Goal: Information Seeking & Learning: Learn about a topic

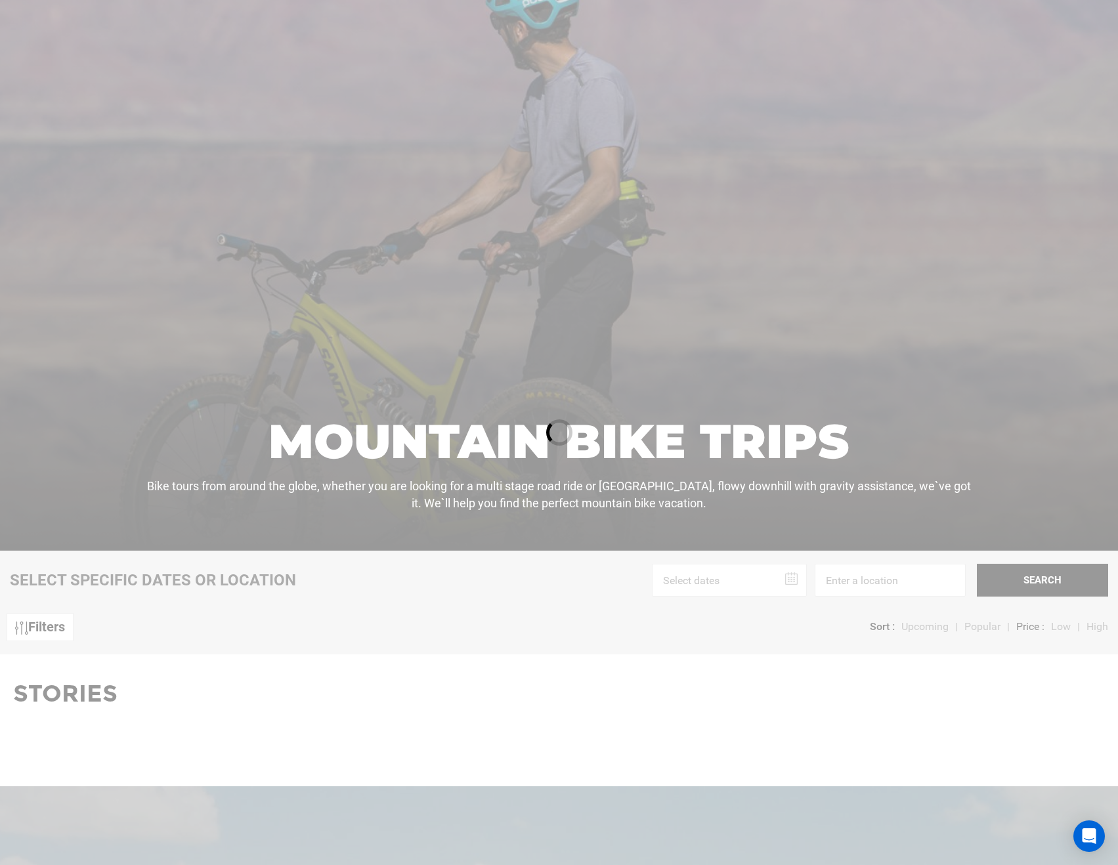
scroll to position [219, 0]
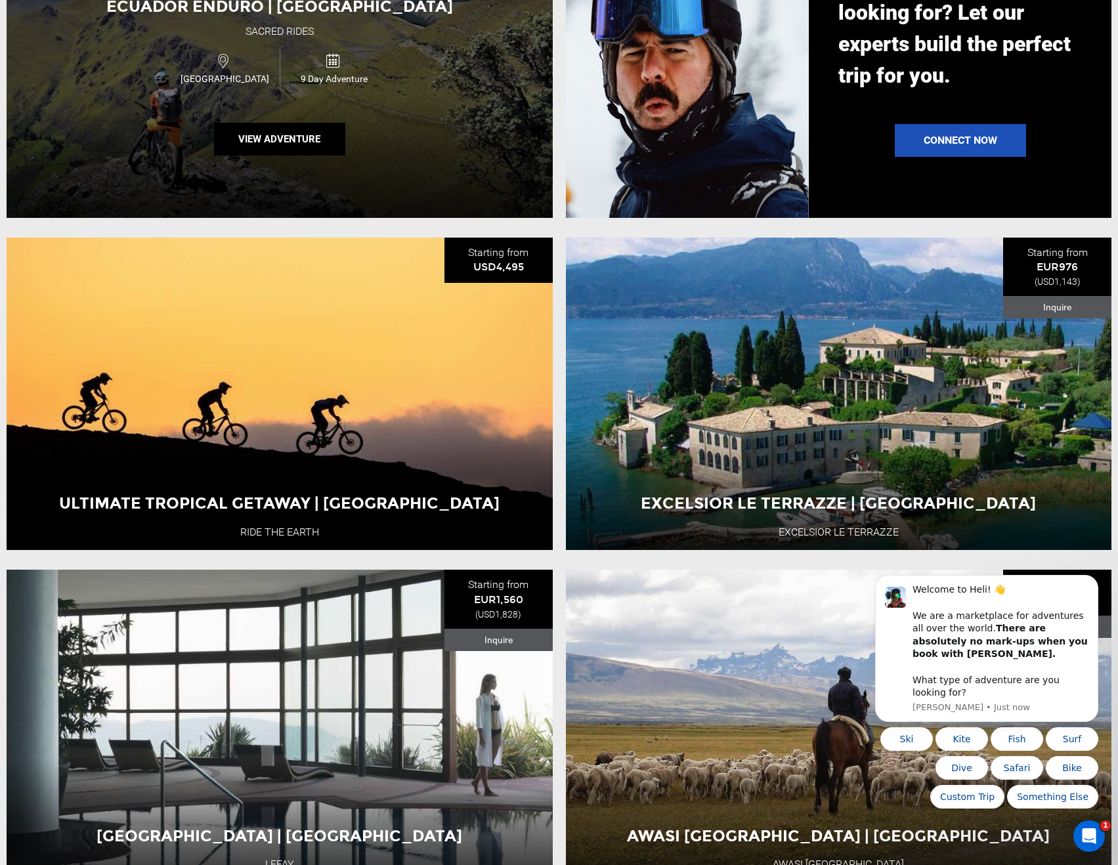
scroll to position [1970, 0]
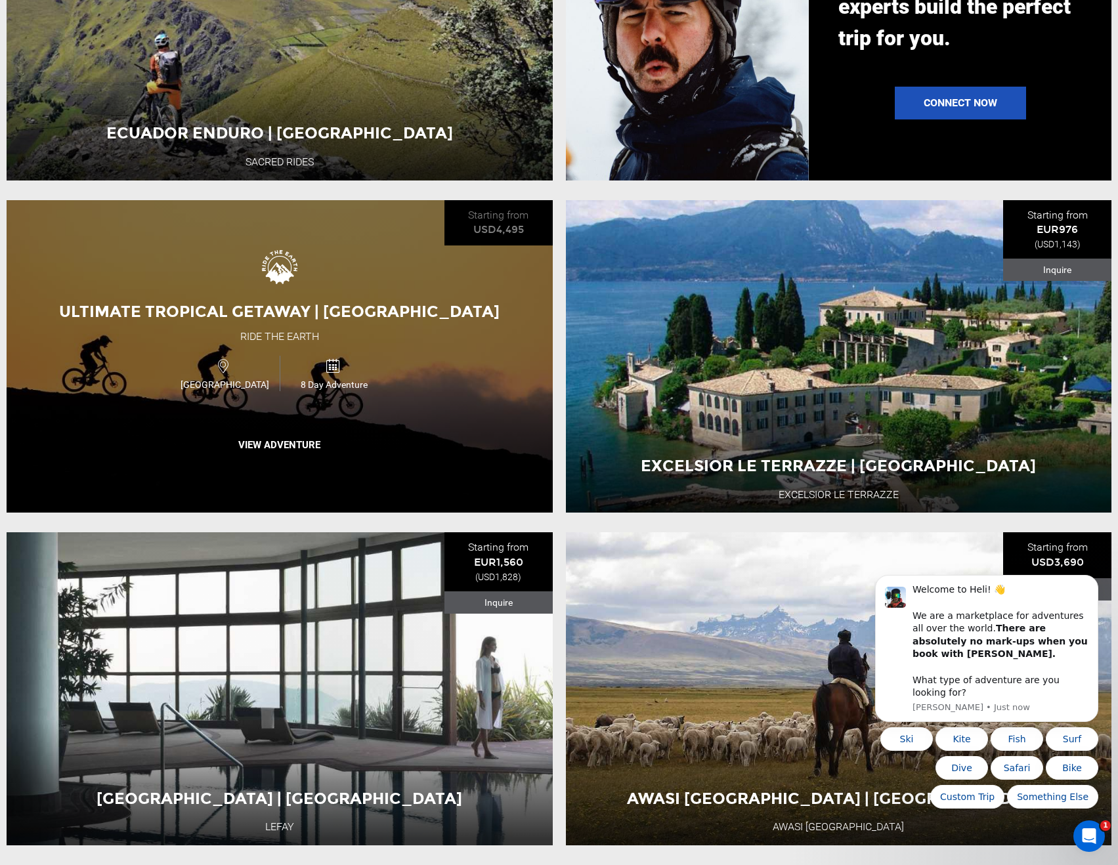
click at [222, 391] on span "[GEOGRAPHIC_DATA]" at bounding box center [224, 384] width 109 height 13
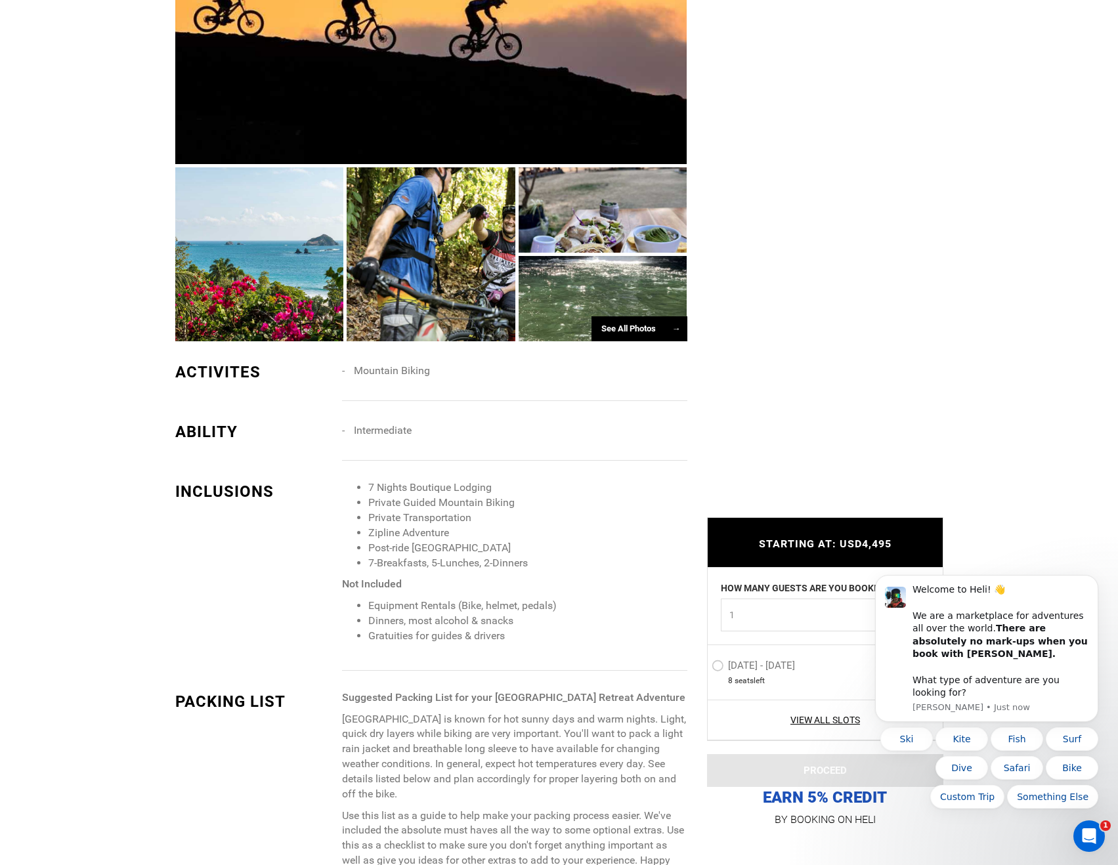
scroll to position [1095, 0]
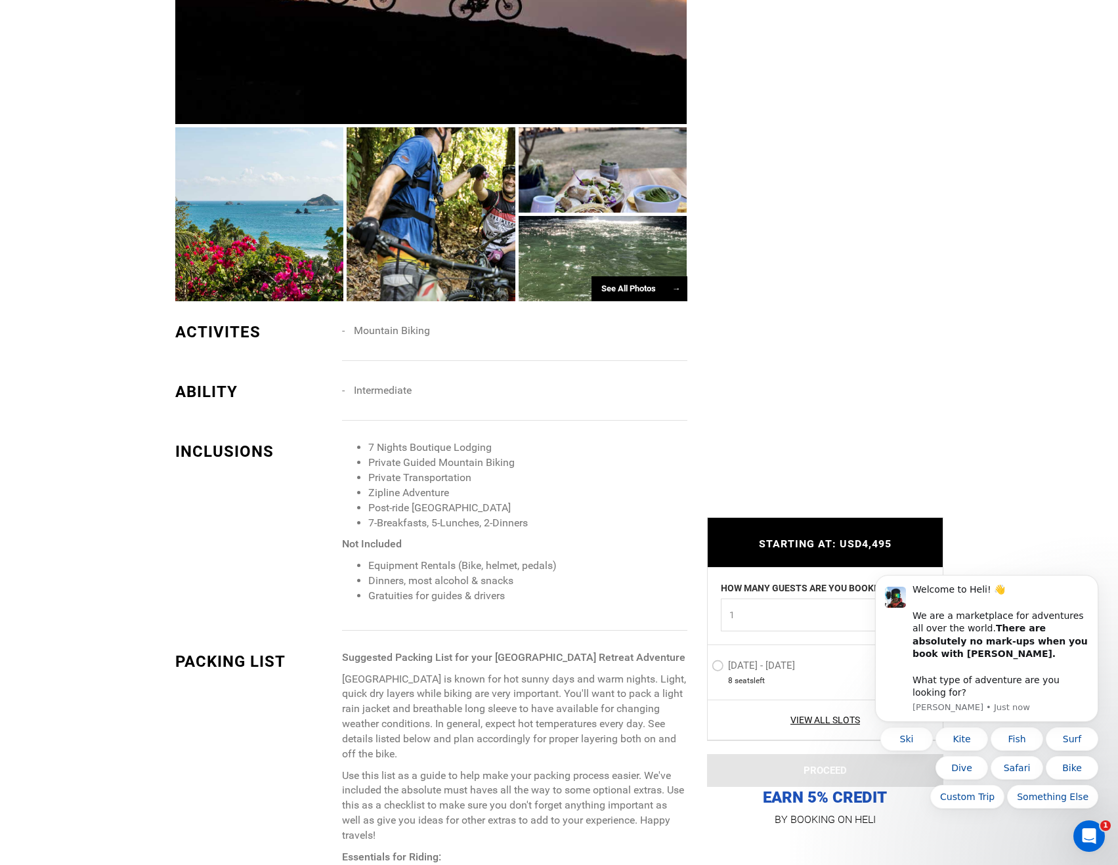
click at [226, 238] on div at bounding box center [259, 214] width 169 height 174
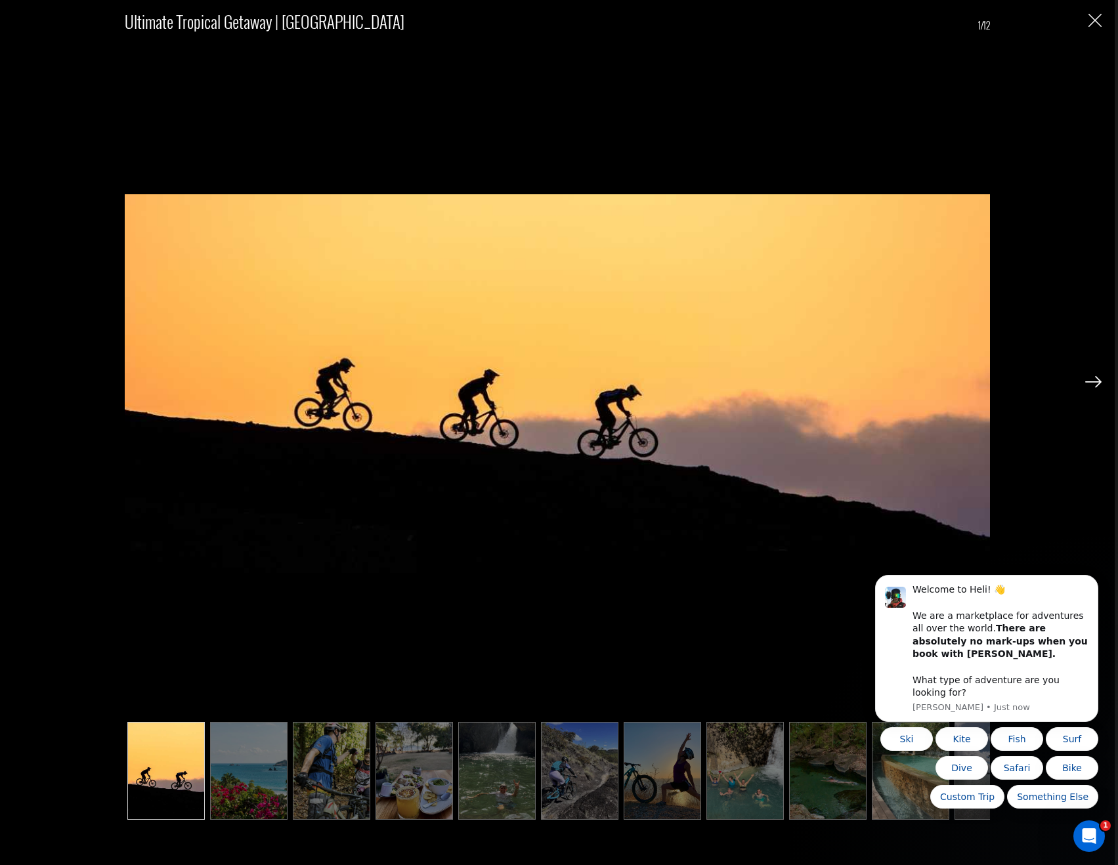
scroll to position [1751, 0]
click at [1095, 381] on img at bounding box center [1093, 382] width 16 height 12
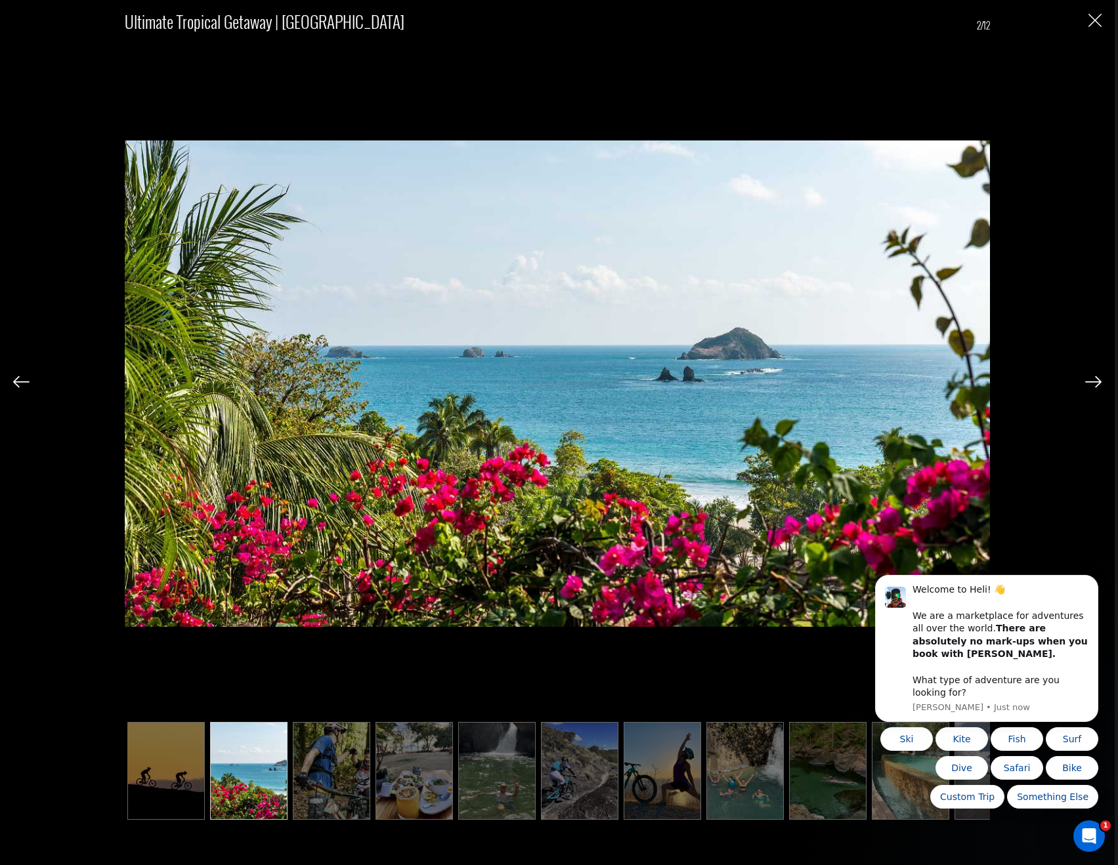
click at [1095, 381] on img at bounding box center [1093, 382] width 16 height 12
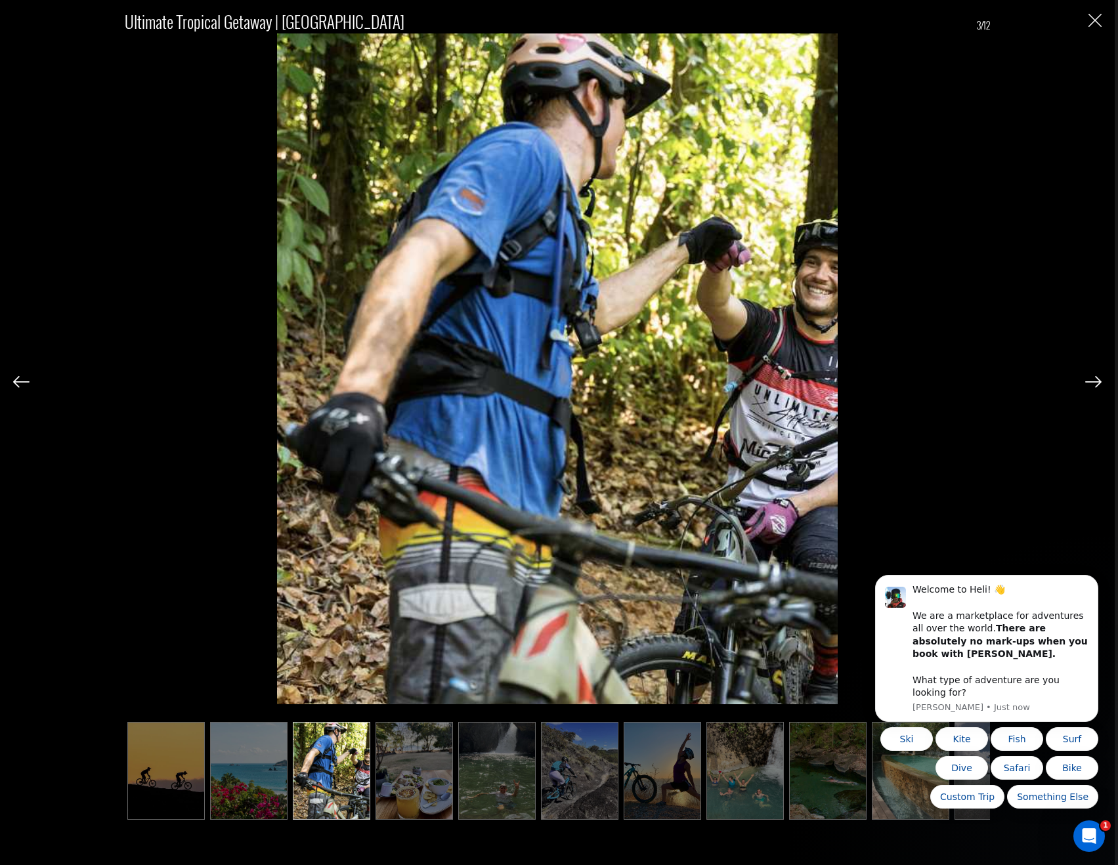
click at [1095, 381] on img at bounding box center [1093, 382] width 16 height 12
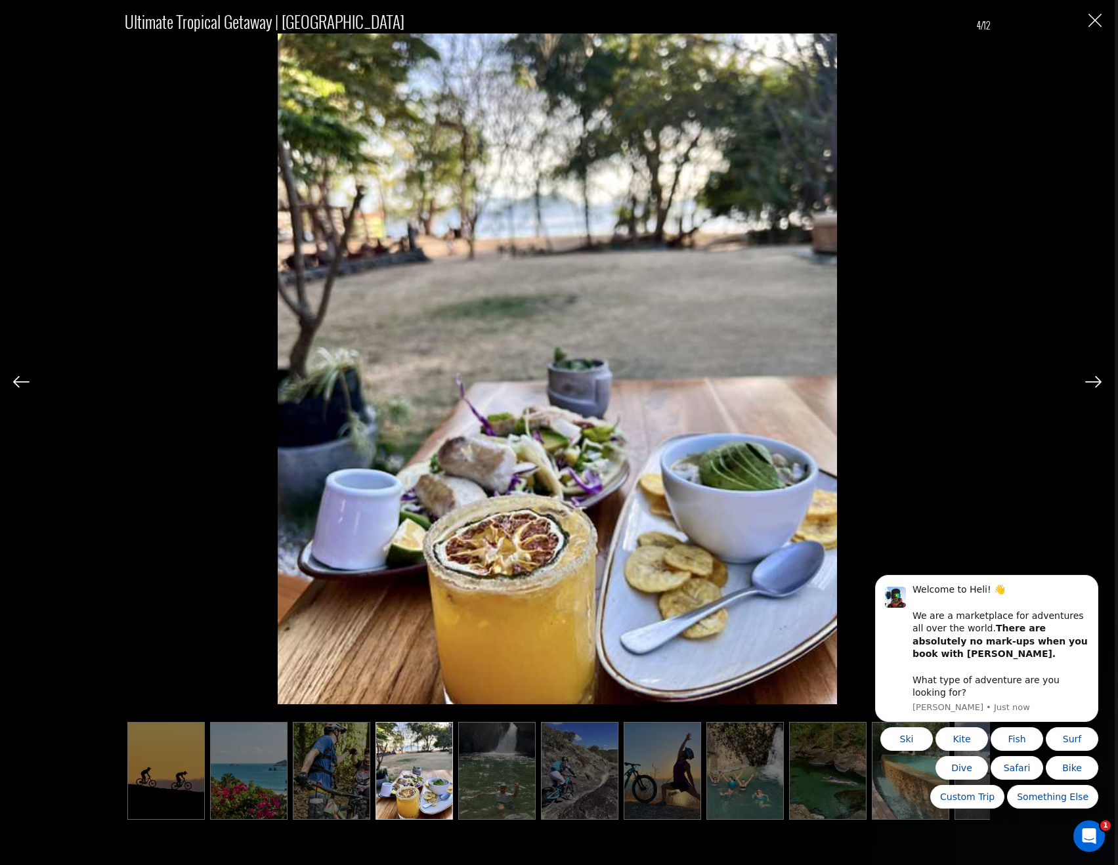
click at [1095, 381] on img at bounding box center [1093, 382] width 16 height 12
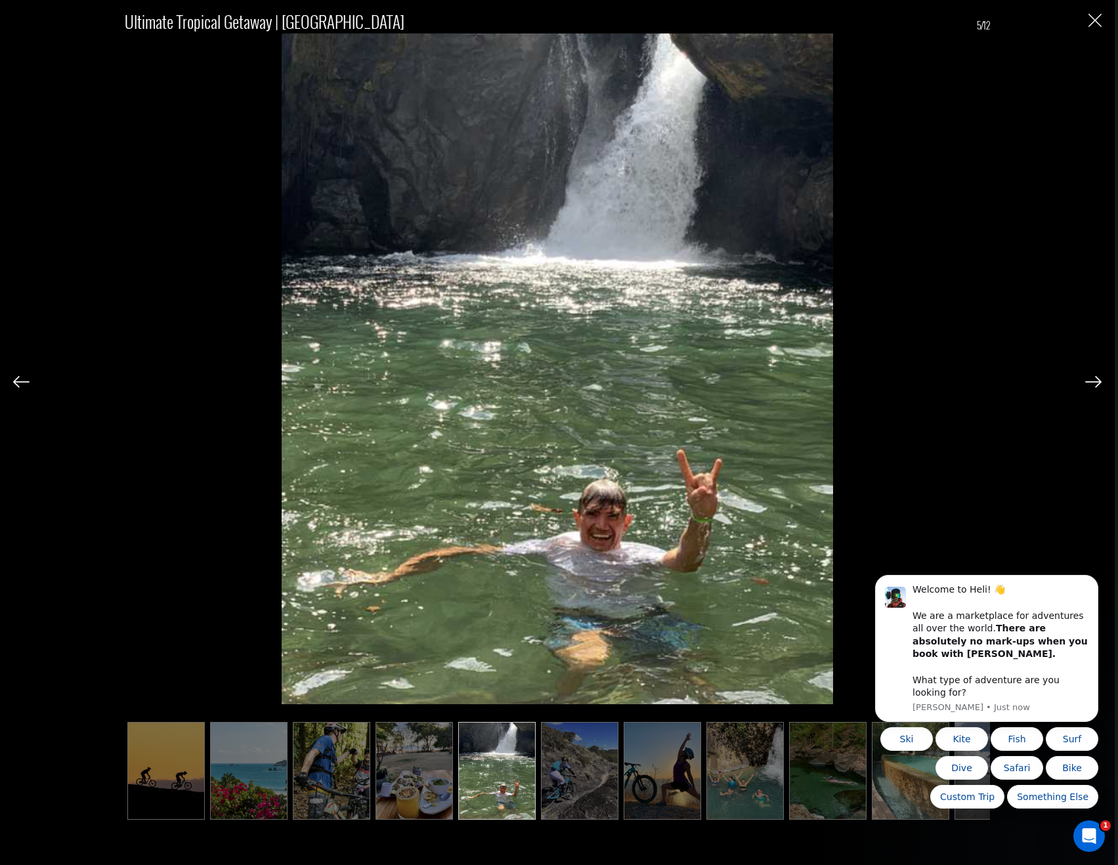
click at [1095, 381] on img at bounding box center [1093, 382] width 16 height 12
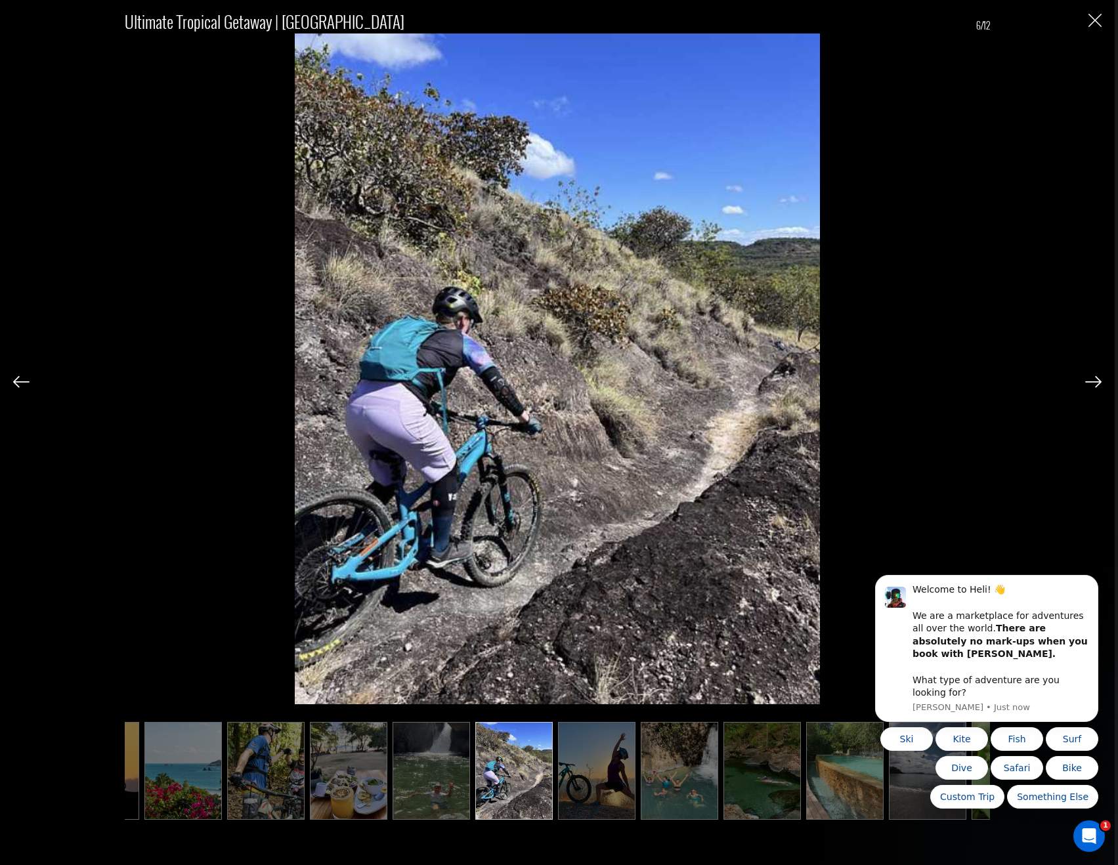
click at [1095, 381] on img at bounding box center [1093, 382] width 16 height 12
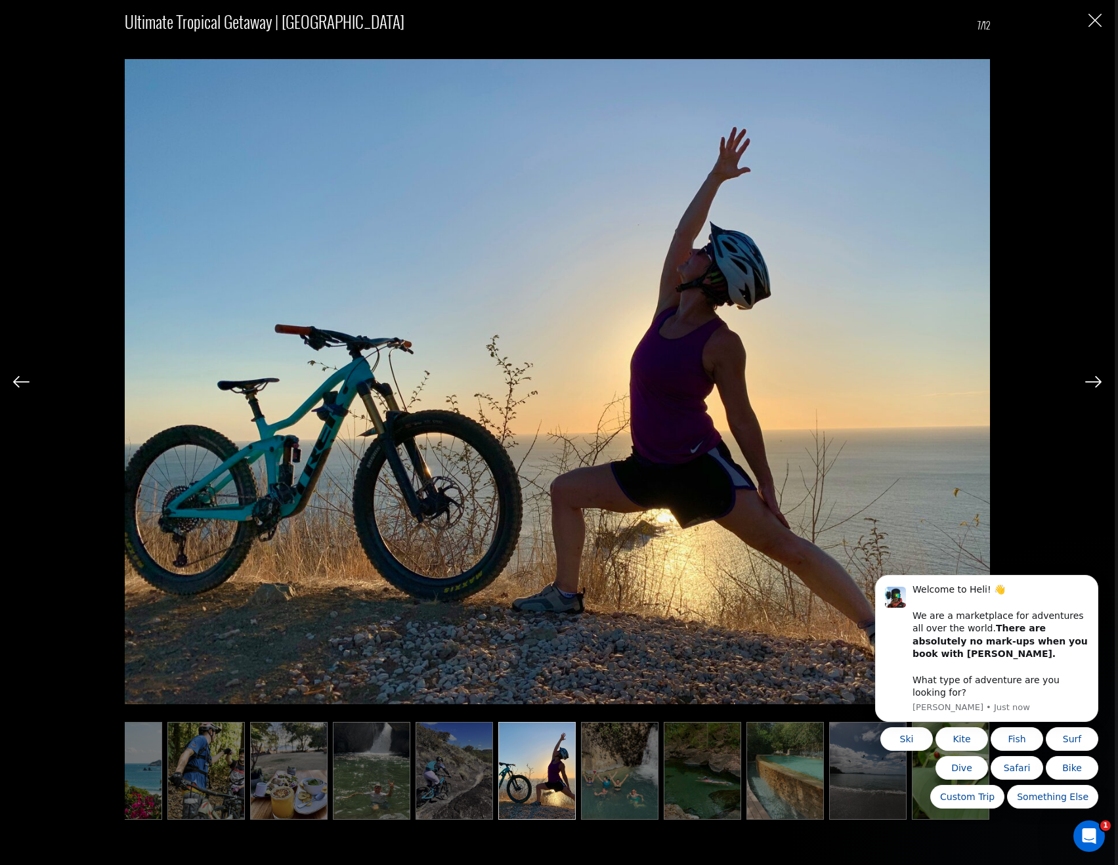
scroll to position [0, 127]
click at [1095, 381] on img at bounding box center [1093, 382] width 16 height 12
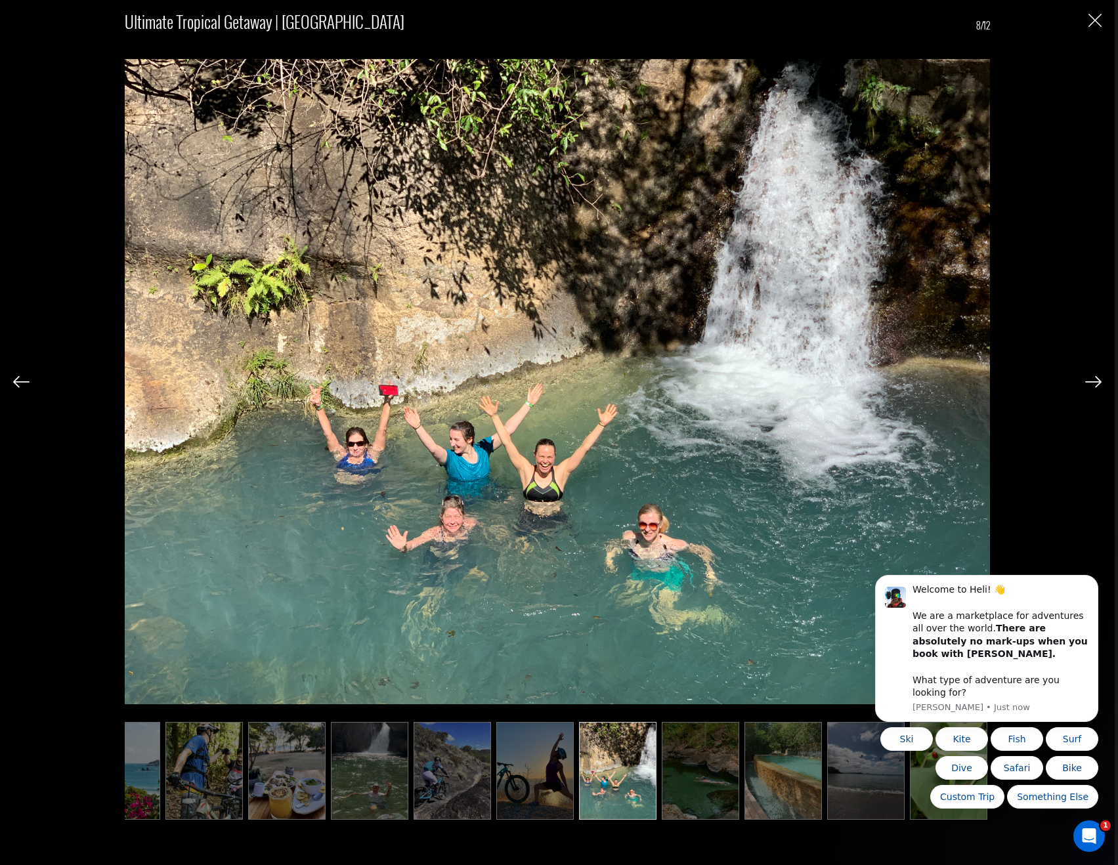
click at [1095, 381] on img at bounding box center [1093, 382] width 16 height 12
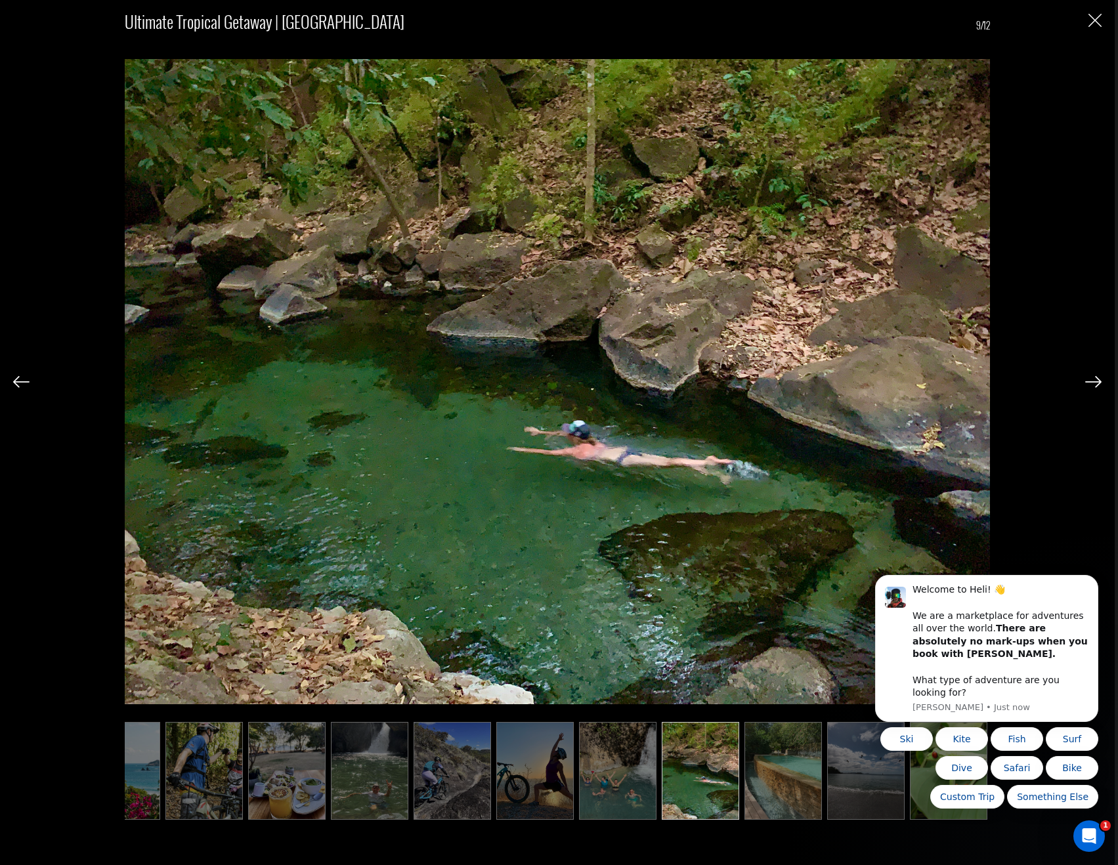
click at [1095, 381] on img at bounding box center [1093, 382] width 16 height 12
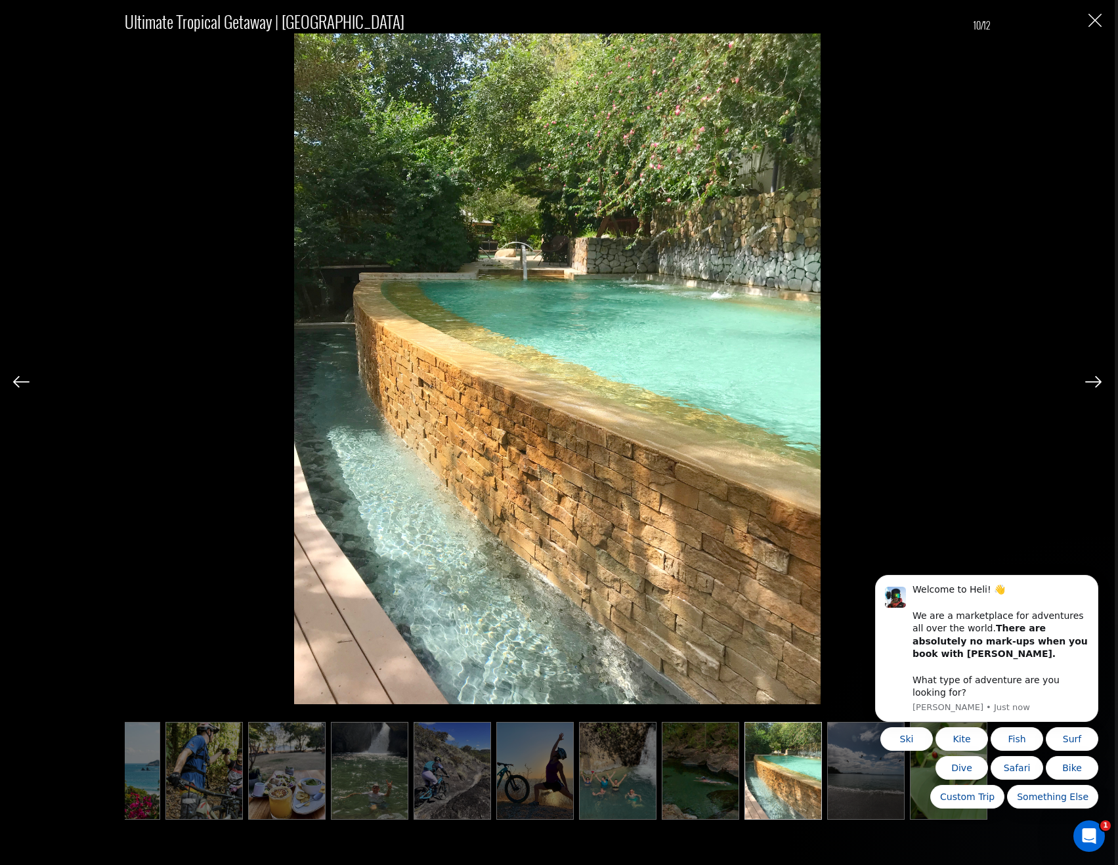
click at [7, 381] on div "Ultimate Tropical Getaway | [GEOGRAPHIC_DATA] 10/12" at bounding box center [557, 432] width 1115 height 865
click at [19, 378] on img at bounding box center [21, 382] width 16 height 12
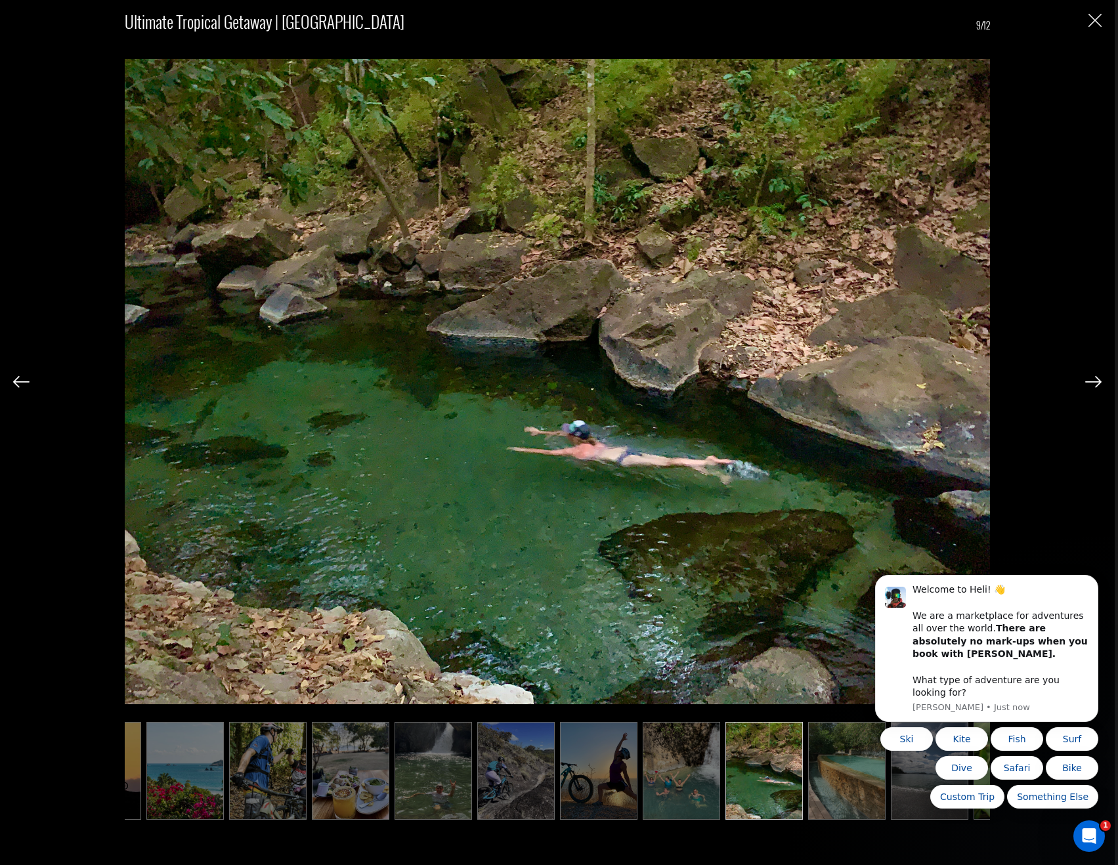
scroll to position [0, 62]
click at [1095, 385] on img at bounding box center [1093, 382] width 16 height 12
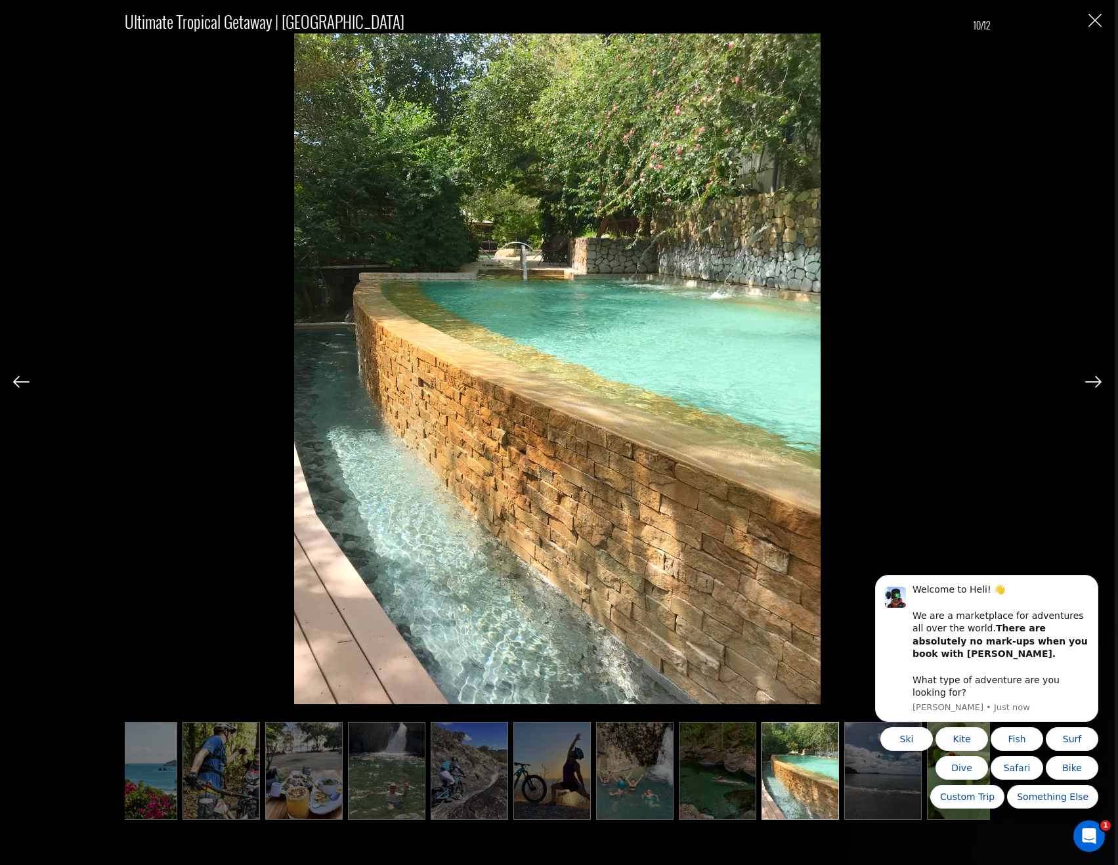
click at [1095, 385] on img at bounding box center [1093, 382] width 16 height 12
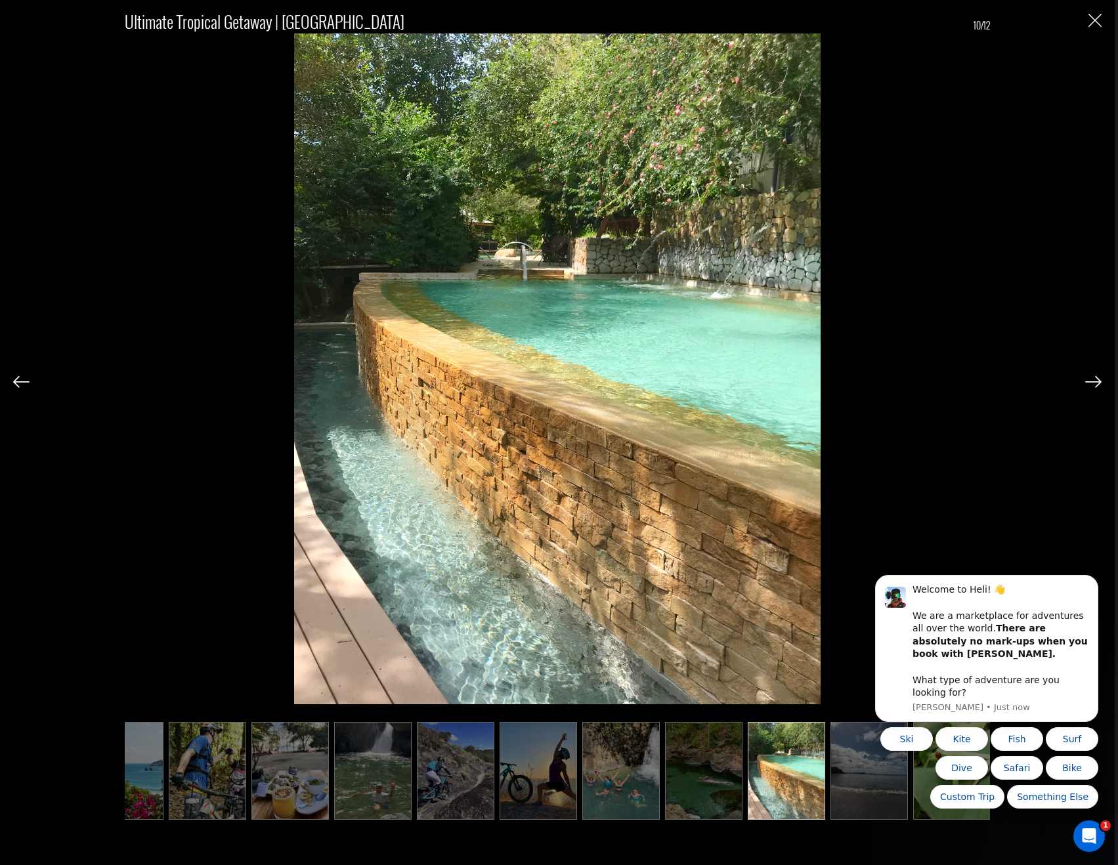
scroll to position [0, 127]
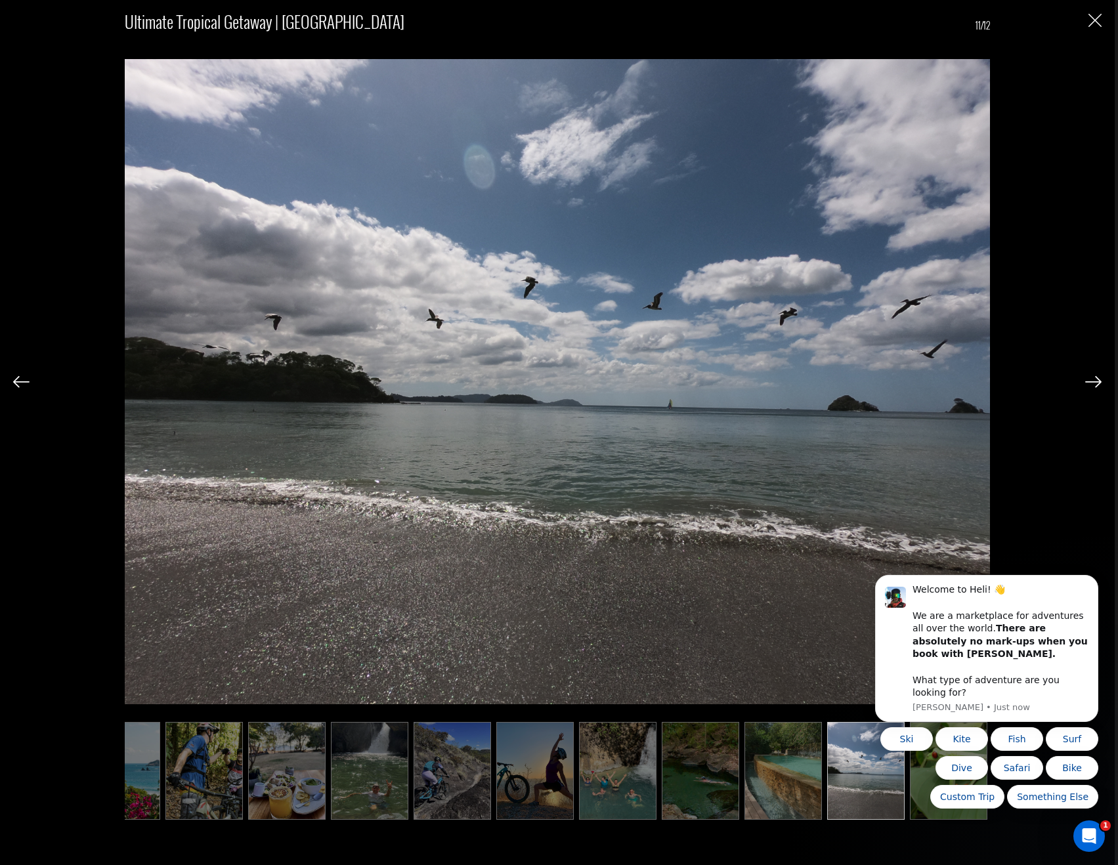
click at [1095, 385] on img at bounding box center [1093, 382] width 16 height 12
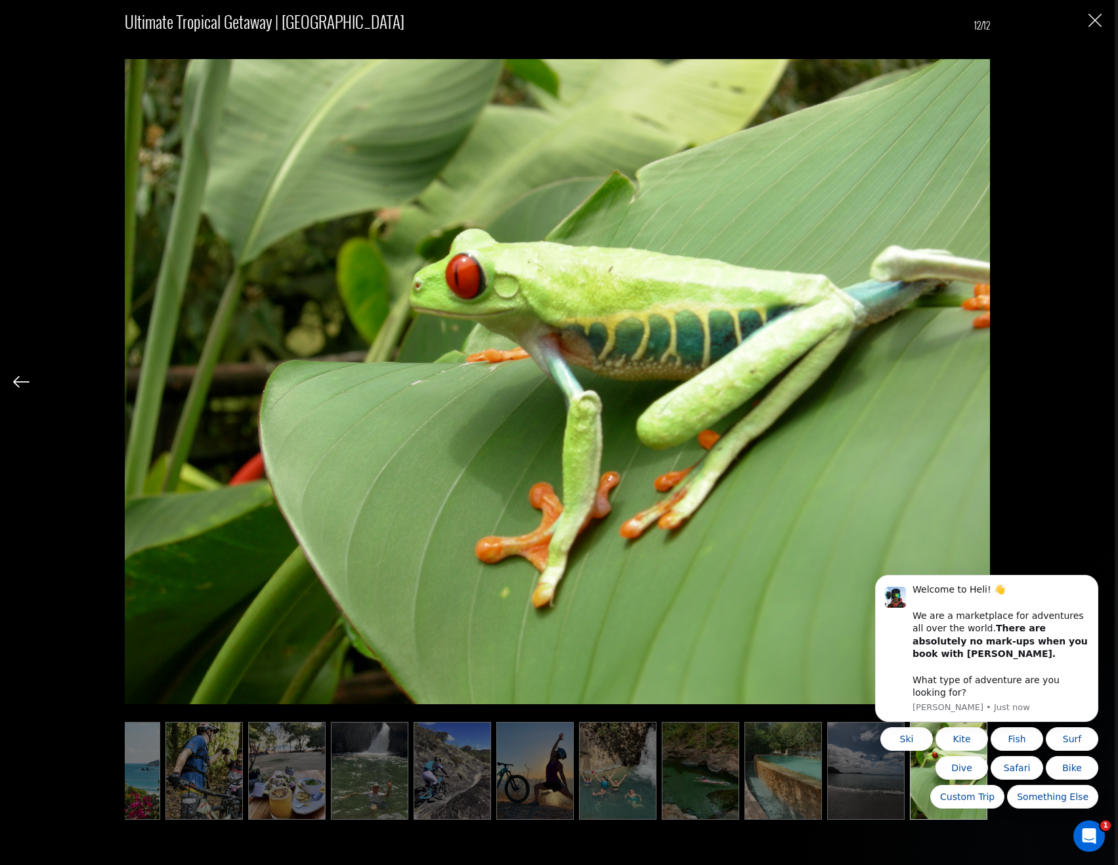
click at [1095, 385] on div "Ultimate Tropical Getaway | [GEOGRAPHIC_DATA] 12/12" at bounding box center [557, 411] width 1089 height 822
click at [1097, 19] on img "Close" at bounding box center [1095, 20] width 13 height 13
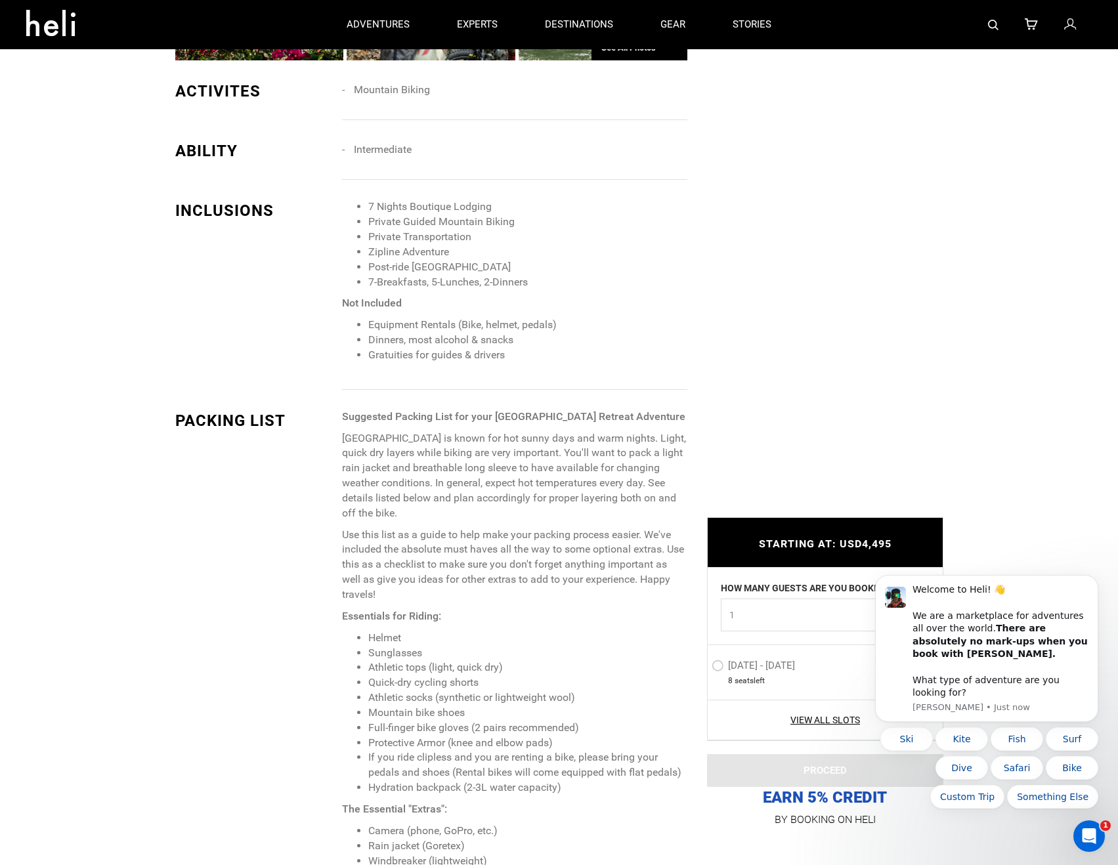
scroll to position [1313, 0]
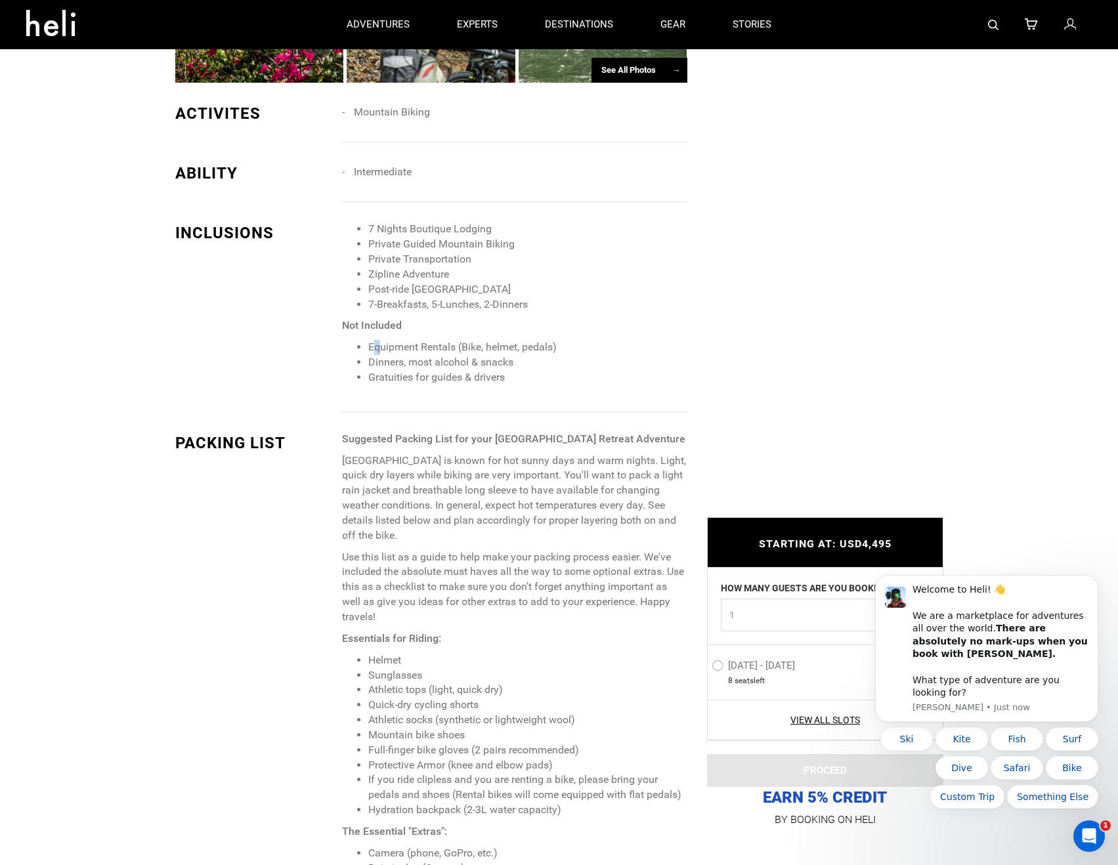
drag, startPoint x: 376, startPoint y: 350, endPoint x: 407, endPoint y: 378, distance: 41.9
click at [381, 350] on li "Equipment Rentals (Bike, helmet, pedals)" at bounding box center [527, 347] width 318 height 15
click at [407, 381] on li "Gratuities for guides & drivers" at bounding box center [527, 377] width 318 height 15
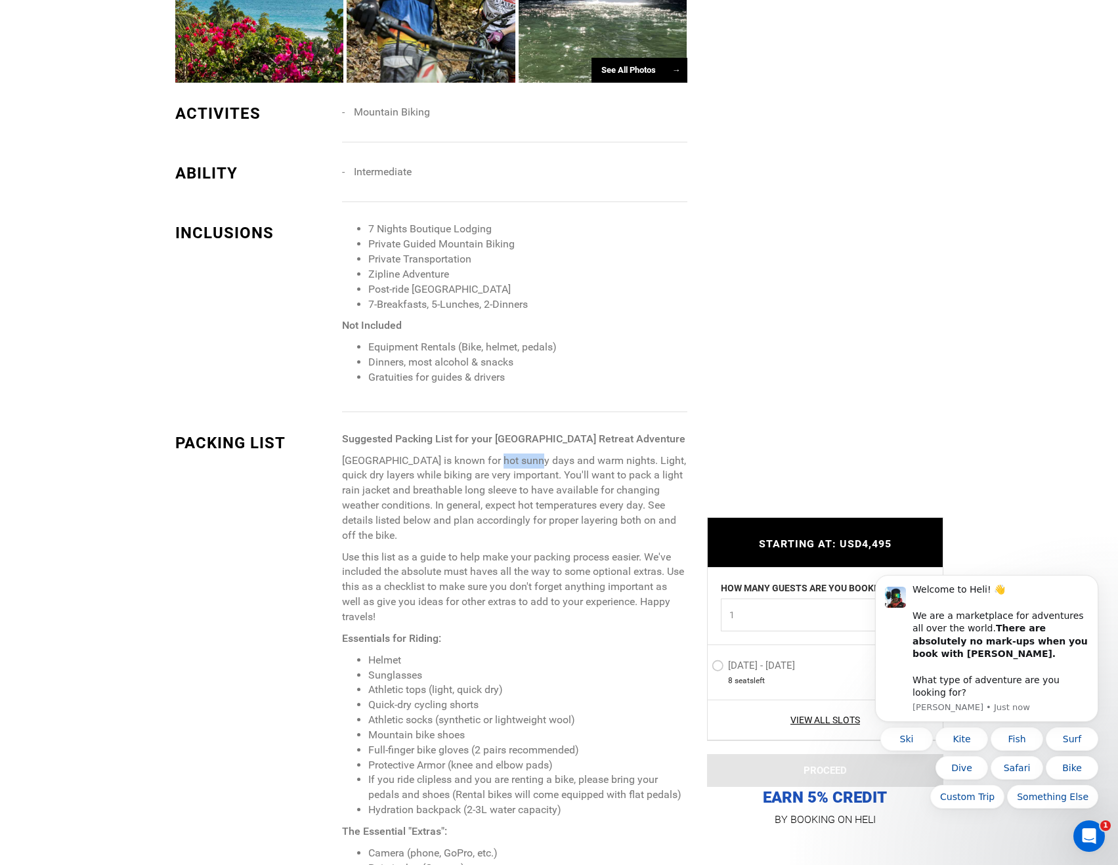
drag, startPoint x: 535, startPoint y: 462, endPoint x: 567, endPoint y: 462, distance: 31.5
click at [551, 462] on p "[GEOGRAPHIC_DATA] is known for hot sunny days and warm nights. Light, quick dry…" at bounding box center [514, 499] width 345 height 90
click at [567, 462] on p "[GEOGRAPHIC_DATA] is known for hot sunny days and warm nights. Light, quick dry…" at bounding box center [514, 499] width 345 height 90
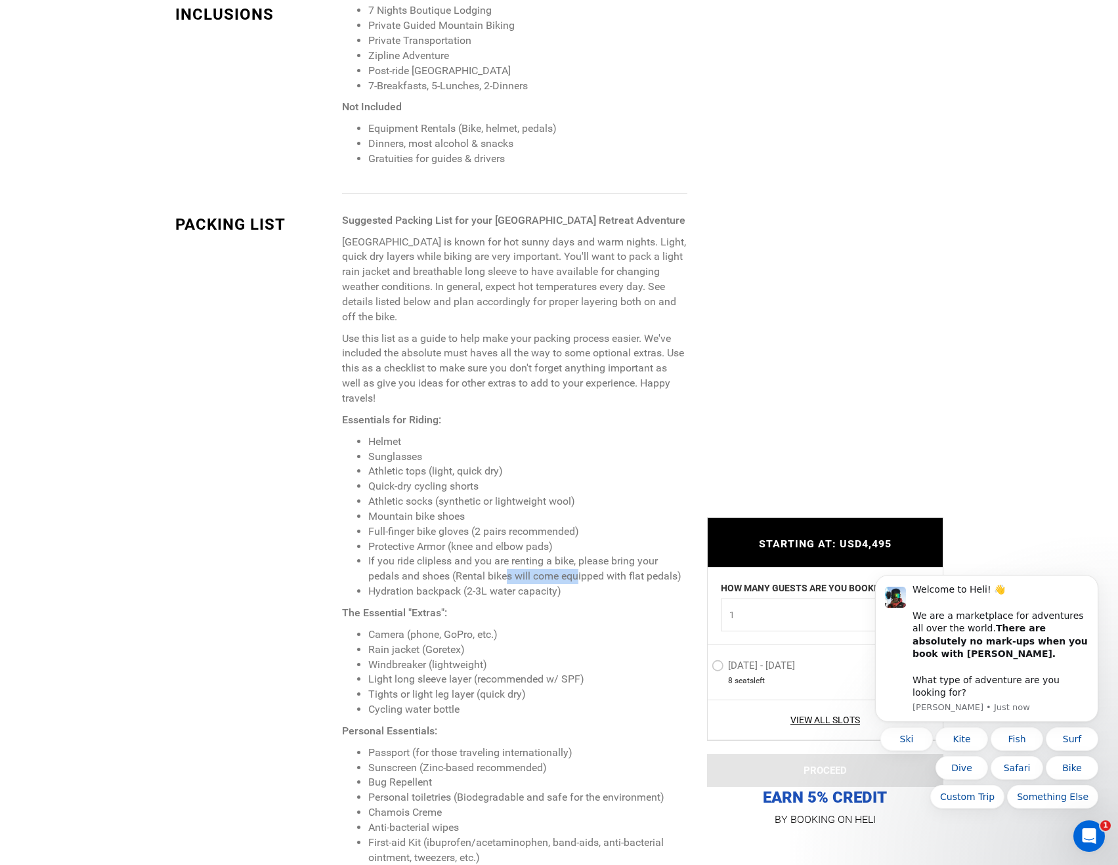
drag, startPoint x: 506, startPoint y: 576, endPoint x: 606, endPoint y: 578, distance: 100.5
click at [600, 580] on li "If you ride clipless and you are renting a bike, please bring your pedals and s…" at bounding box center [527, 569] width 318 height 30
click at [614, 575] on li "If you ride clipless and you are renting a bike, please bring your pedals and s…" at bounding box center [527, 569] width 318 height 30
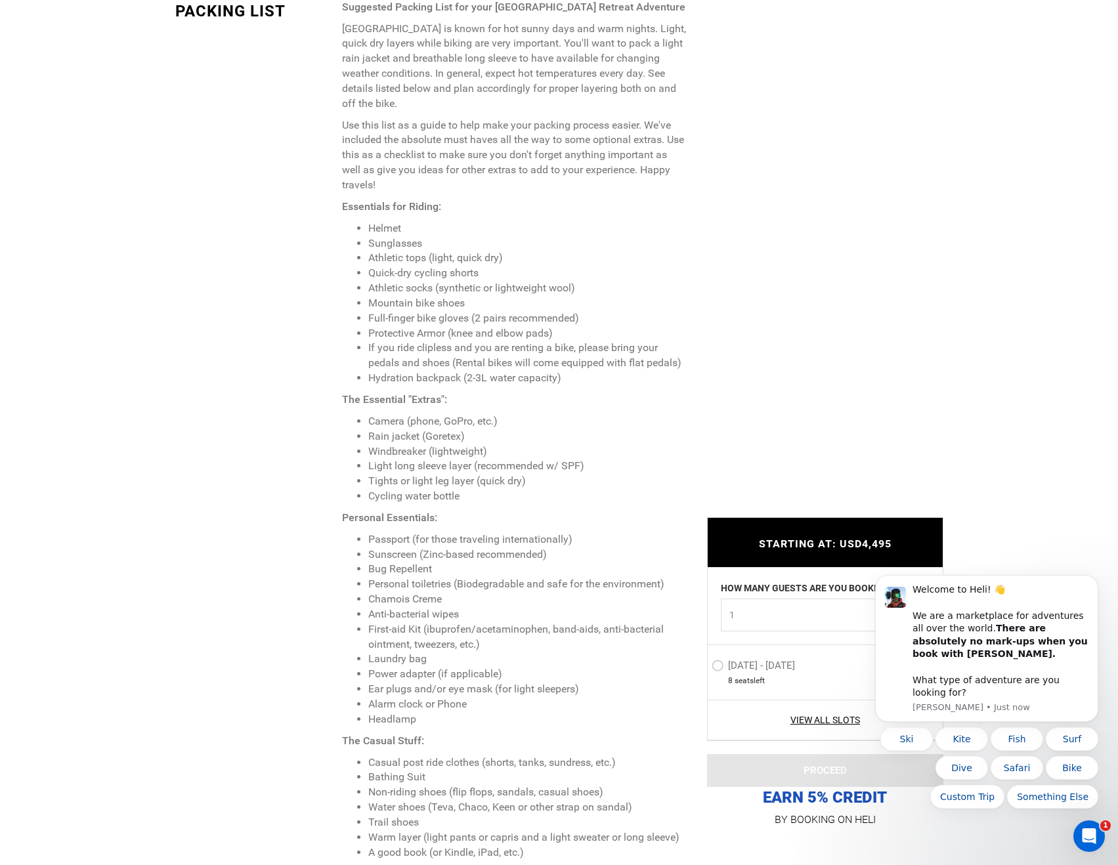
scroll to position [1751, 0]
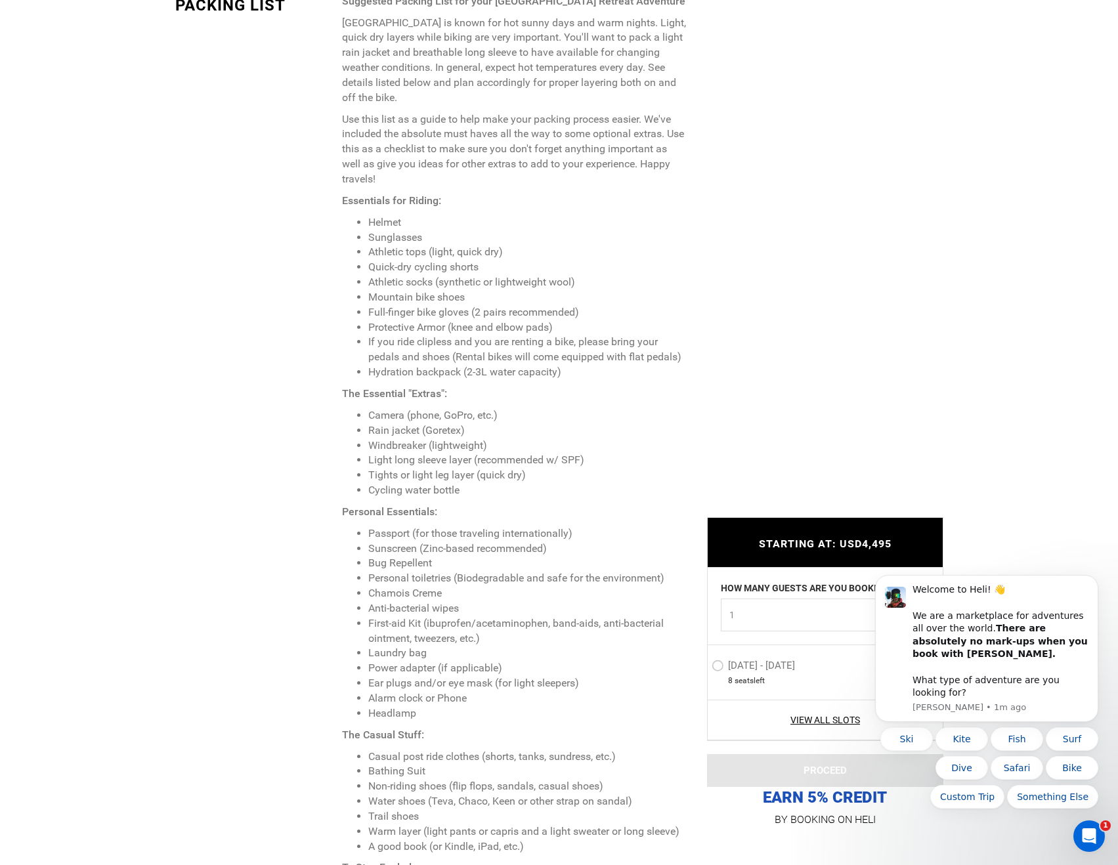
click at [897, 500] on body "Welcome to Heli! 👋 We are a marketplace for adventures all over the world. Ther…" at bounding box center [987, 658] width 252 height 332
click at [1098, 583] on icon "Dismiss notification" at bounding box center [1094, 579] width 7 height 7
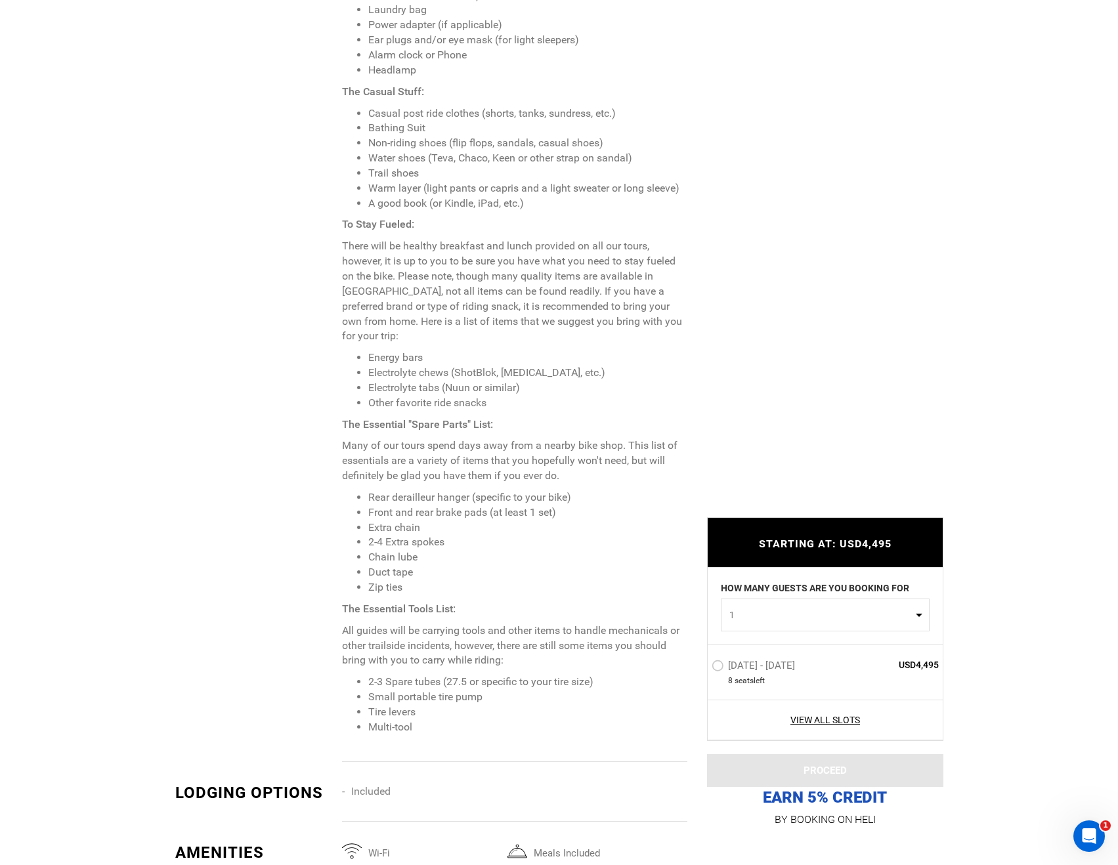
scroll to position [2408, 0]
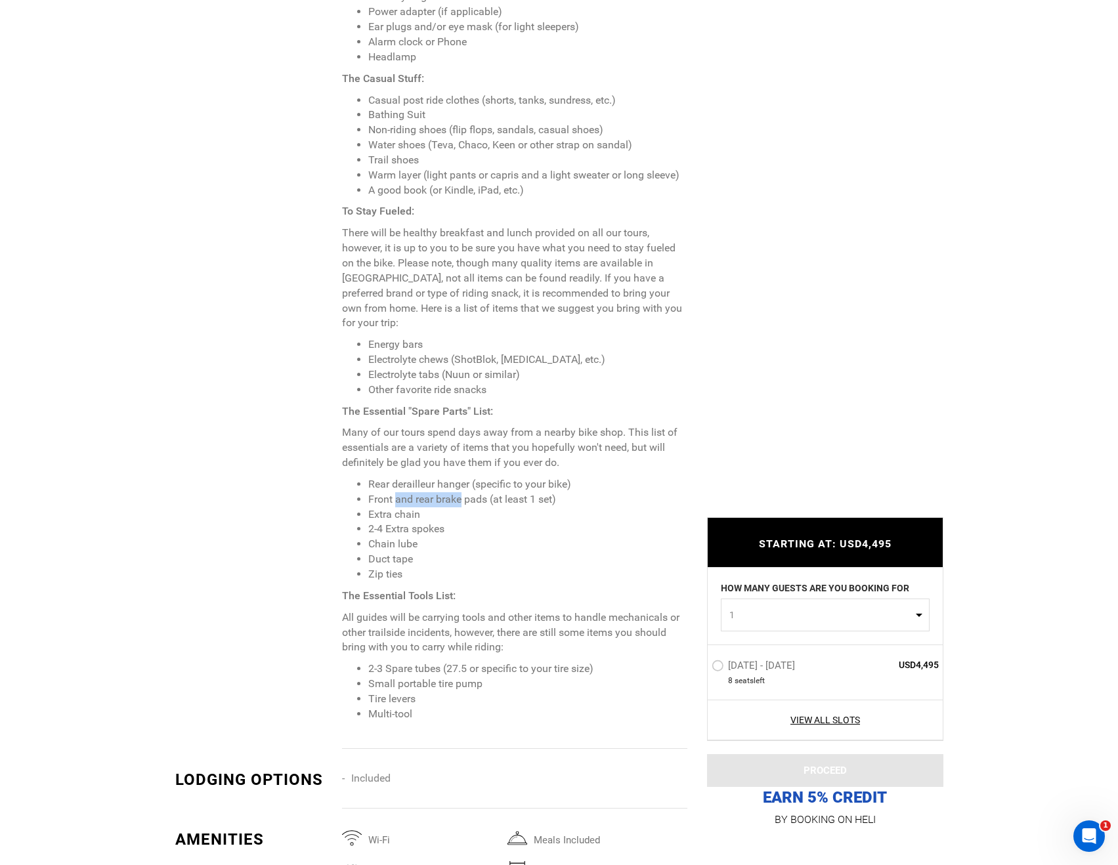
drag, startPoint x: 397, startPoint y: 480, endPoint x: 462, endPoint y: 482, distance: 65.0
click at [462, 492] on li "Front and rear brake pads (at least 1 set)" at bounding box center [527, 499] width 318 height 15
click at [640, 450] on p "Many of our tours spend days away from a nearby bike shop. This list of essenti…" at bounding box center [514, 447] width 345 height 45
drag, startPoint x: 374, startPoint y: 470, endPoint x: 484, endPoint y: 468, distance: 110.3
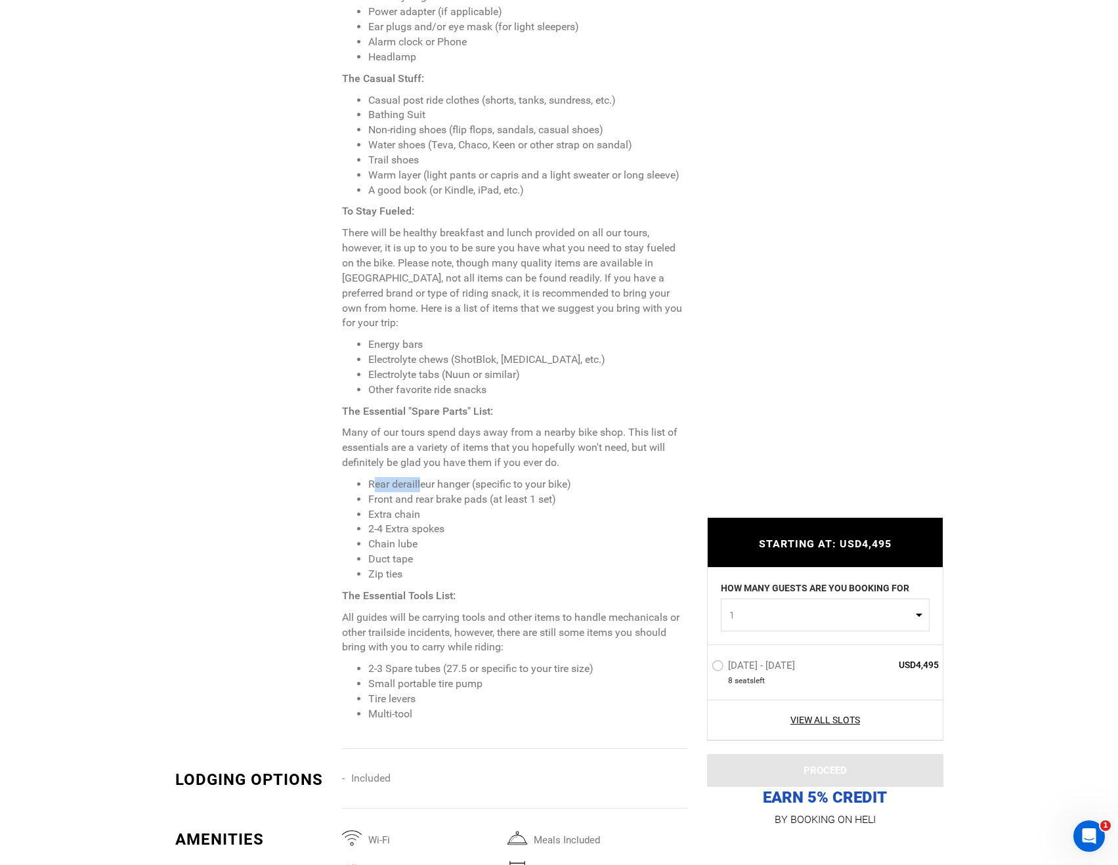
click at [474, 477] on li "Rear derailleur hanger (specific to your bike)" at bounding box center [527, 484] width 318 height 15
click at [486, 477] on li "Rear derailleur hanger (specific to your bike)" at bounding box center [527, 484] width 318 height 15
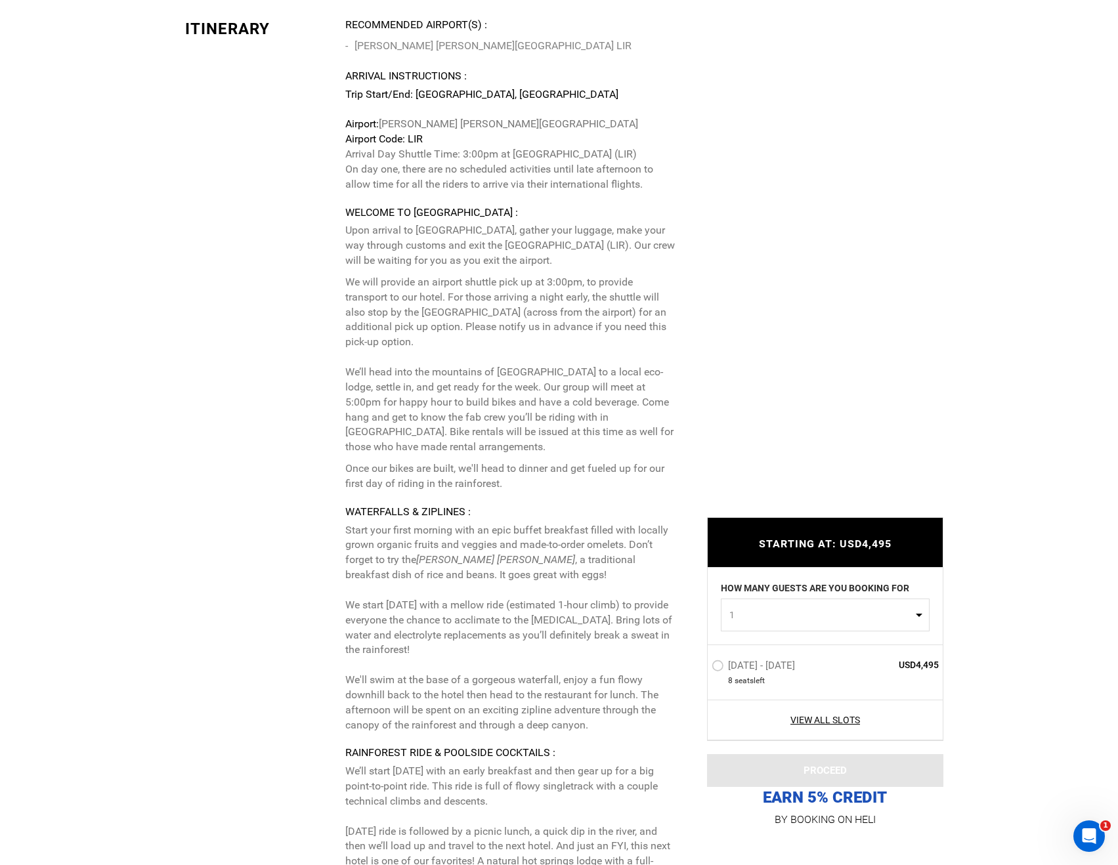
scroll to position [3721, 0]
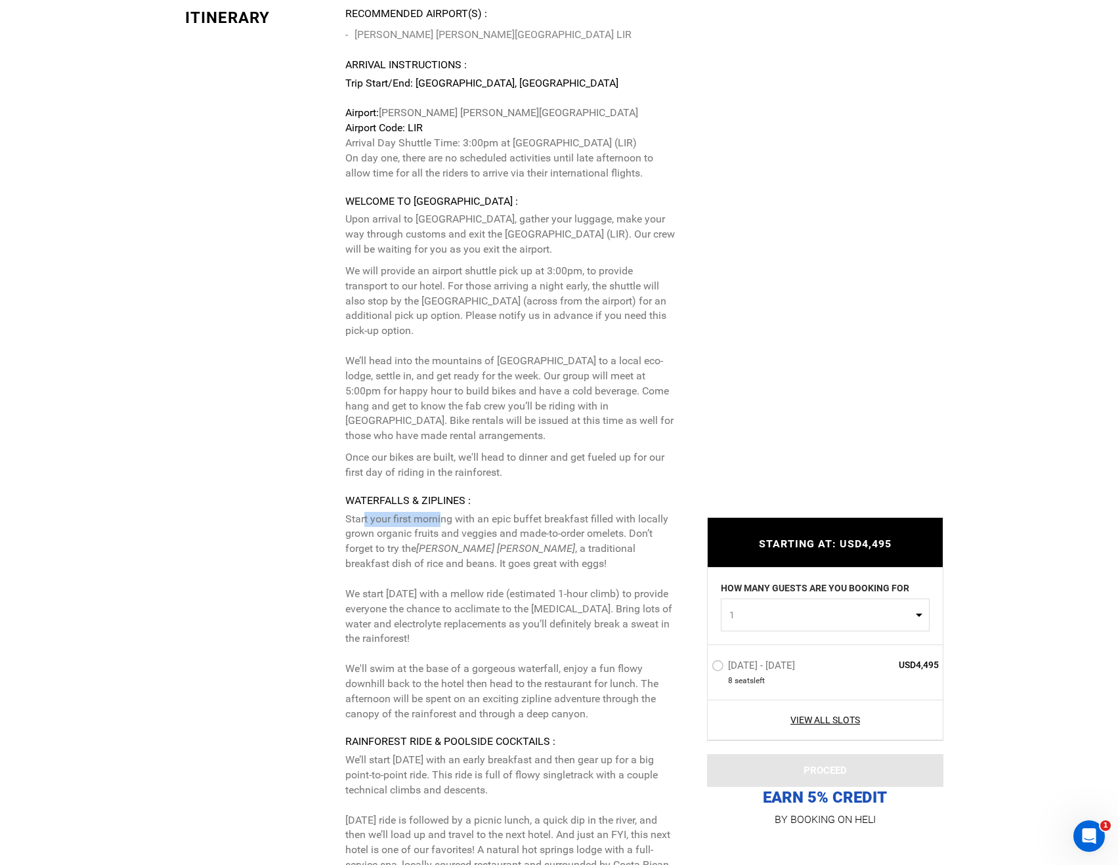
drag, startPoint x: 364, startPoint y: 504, endPoint x: 441, endPoint y: 502, distance: 76.8
click at [441, 512] on p "Start your first morning with an epic buffet breakfast filled with locally grow…" at bounding box center [511, 617] width 332 height 210
drag, startPoint x: 450, startPoint y: 502, endPoint x: 476, endPoint y: 506, distance: 25.9
click at [452, 512] on p "Start your first morning with an epic buffet breakfast filled with locally grow…" at bounding box center [511, 617] width 332 height 210
drag, startPoint x: 527, startPoint y: 502, endPoint x: 551, endPoint y: 502, distance: 23.6
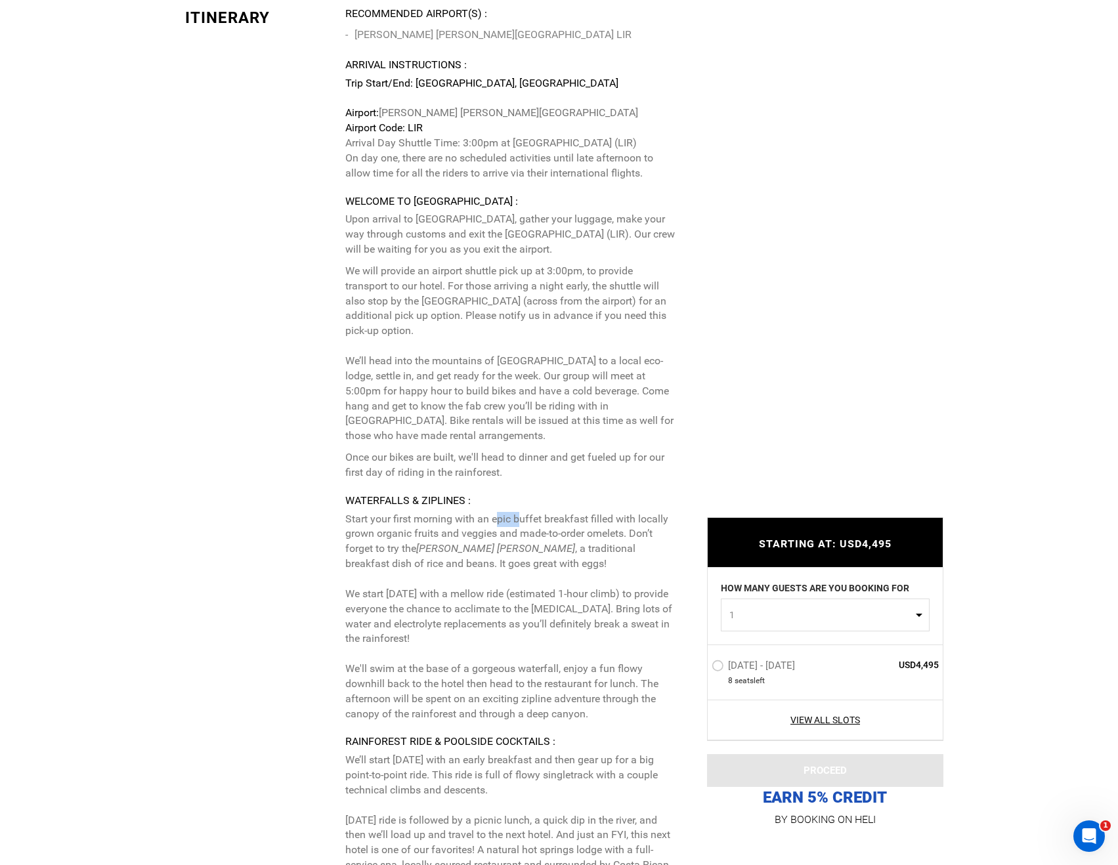
click at [545, 512] on p "Start your first morning with an epic buffet breakfast filled with locally grow…" at bounding box center [511, 617] width 332 height 210
click at [559, 512] on p "Start your first morning with an epic buffet breakfast filled with locally grow…" at bounding box center [511, 617] width 332 height 210
drag, startPoint x: 356, startPoint y: 531, endPoint x: 419, endPoint y: 523, distance: 63.5
click at [419, 523] on p "Start your first morning with an epic buffet breakfast filled with locally grow…" at bounding box center [511, 617] width 332 height 210
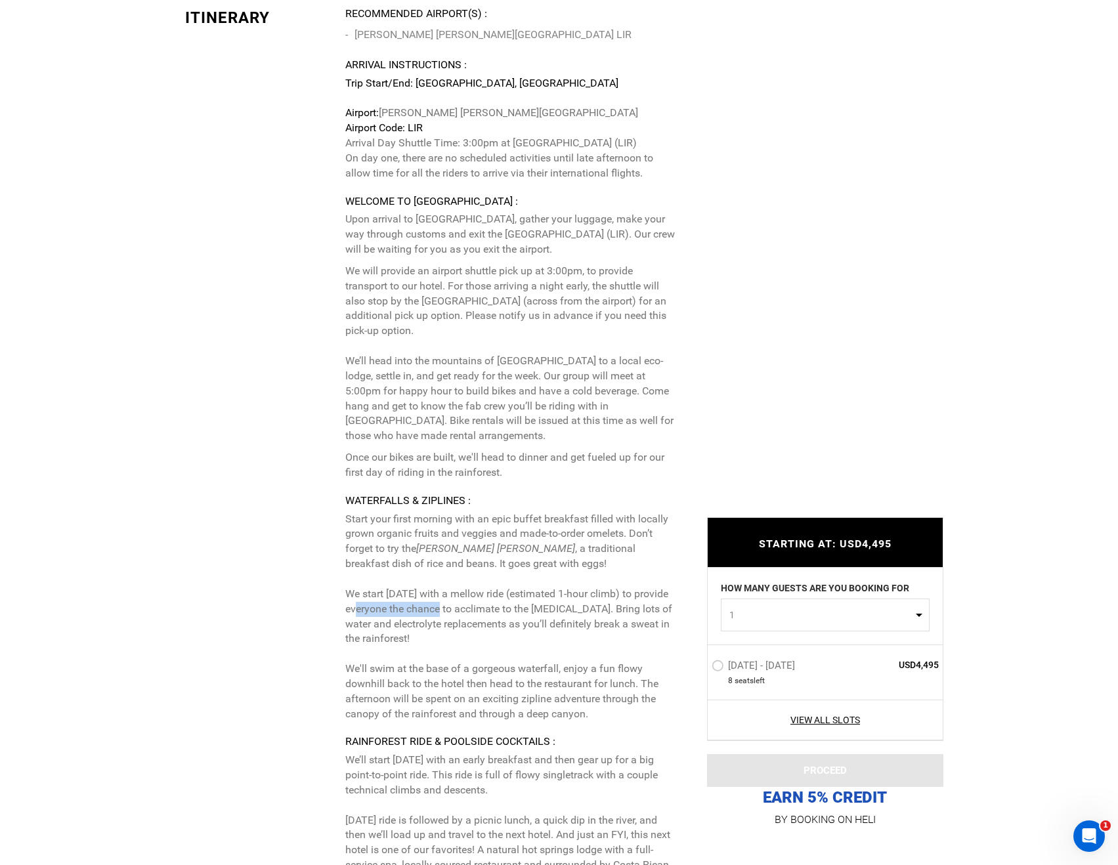
drag, startPoint x: 354, startPoint y: 594, endPoint x: 460, endPoint y: 596, distance: 106.4
click at [456, 596] on p "Start your first morning with an epic buffet breakfast filled with locally grow…" at bounding box center [511, 617] width 332 height 210
drag, startPoint x: 460, startPoint y: 596, endPoint x: 474, endPoint y: 596, distance: 13.8
click at [462, 596] on p "Start your first morning with an epic buffet breakfast filled with locally grow…" at bounding box center [511, 617] width 332 height 210
drag, startPoint x: 519, startPoint y: 592, endPoint x: 547, endPoint y: 592, distance: 27.6
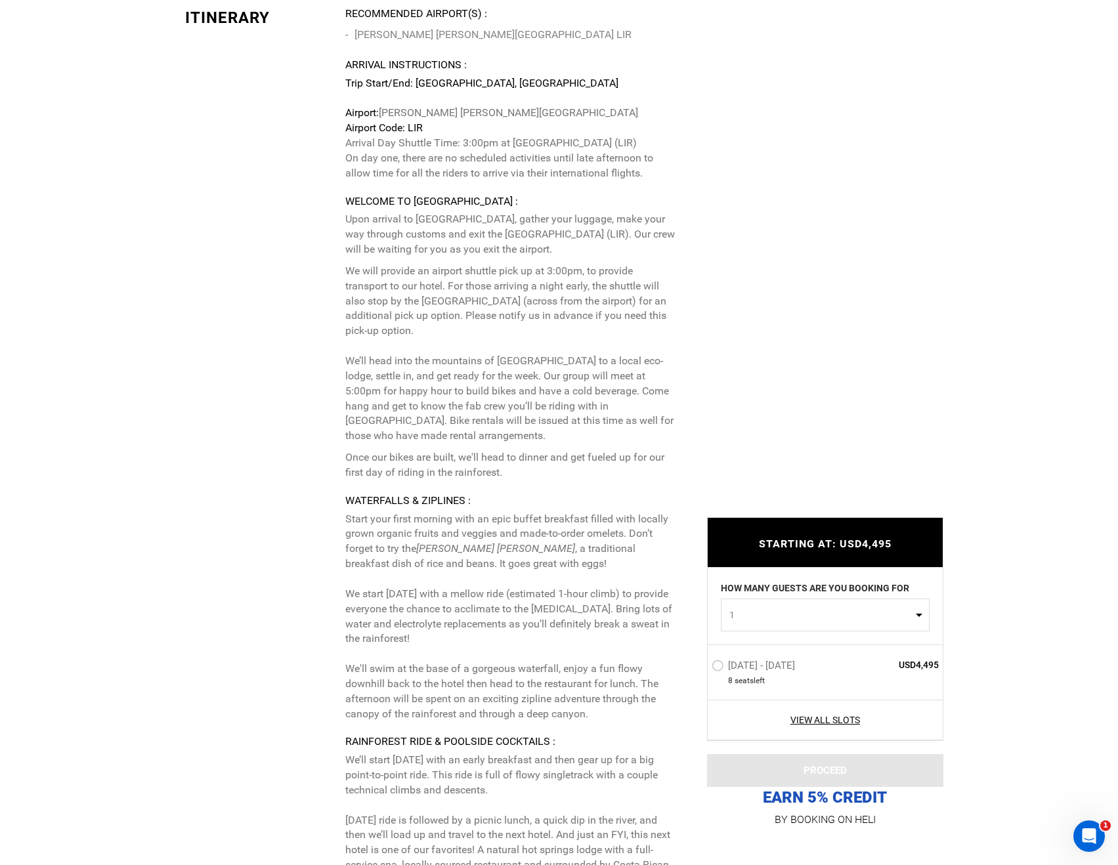
click at [537, 592] on p "Start your first morning with an epic buffet breakfast filled with locally grow…" at bounding box center [511, 617] width 332 height 210
click at [569, 592] on p "Start your first morning with an epic buffet breakfast filled with locally grow…" at bounding box center [511, 617] width 332 height 210
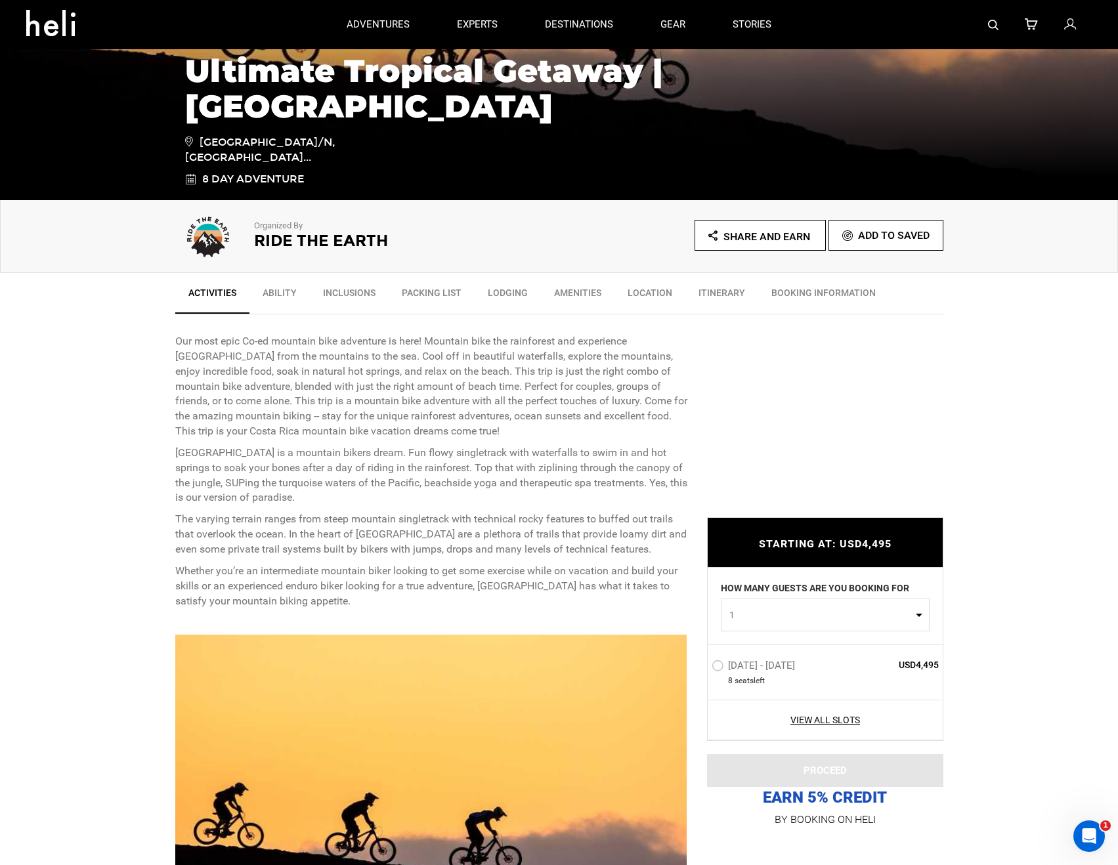
scroll to position [0, 0]
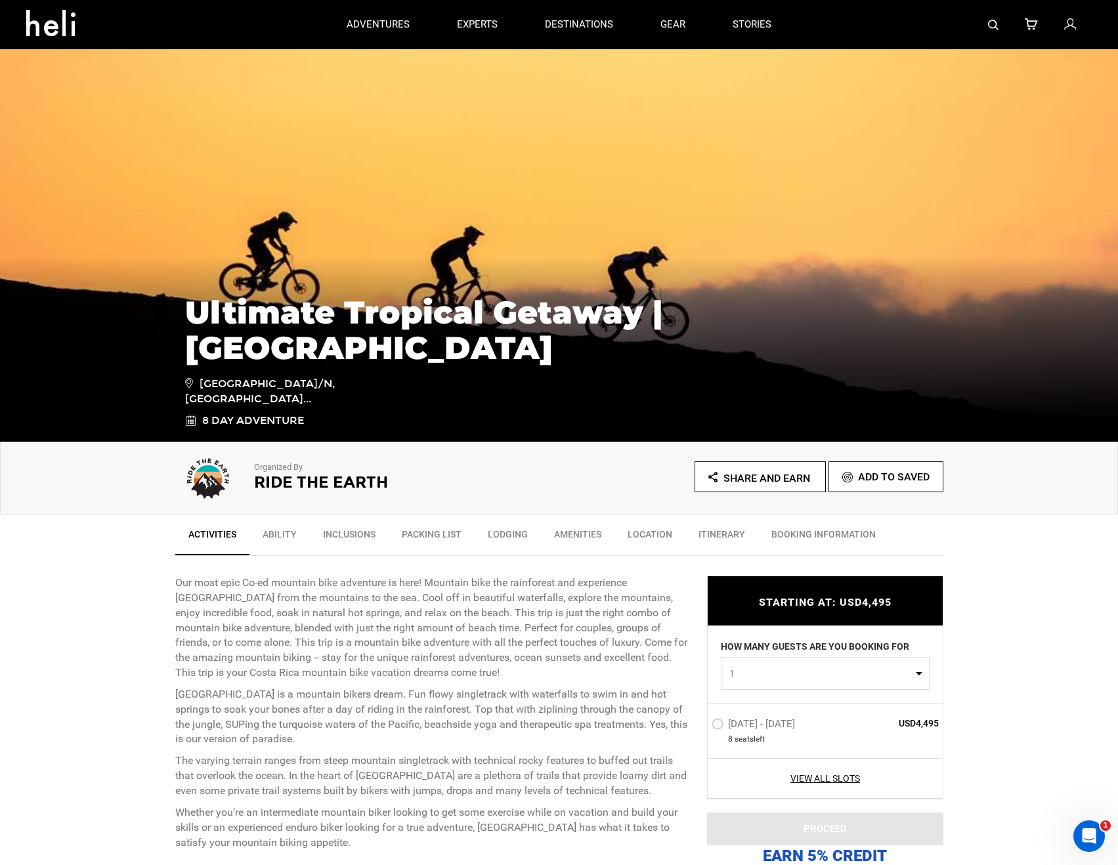
click at [510, 531] on link "Lodging" at bounding box center [508, 537] width 66 height 33
click at [675, 24] on link "gear" at bounding box center [673, 24] width 25 height 49
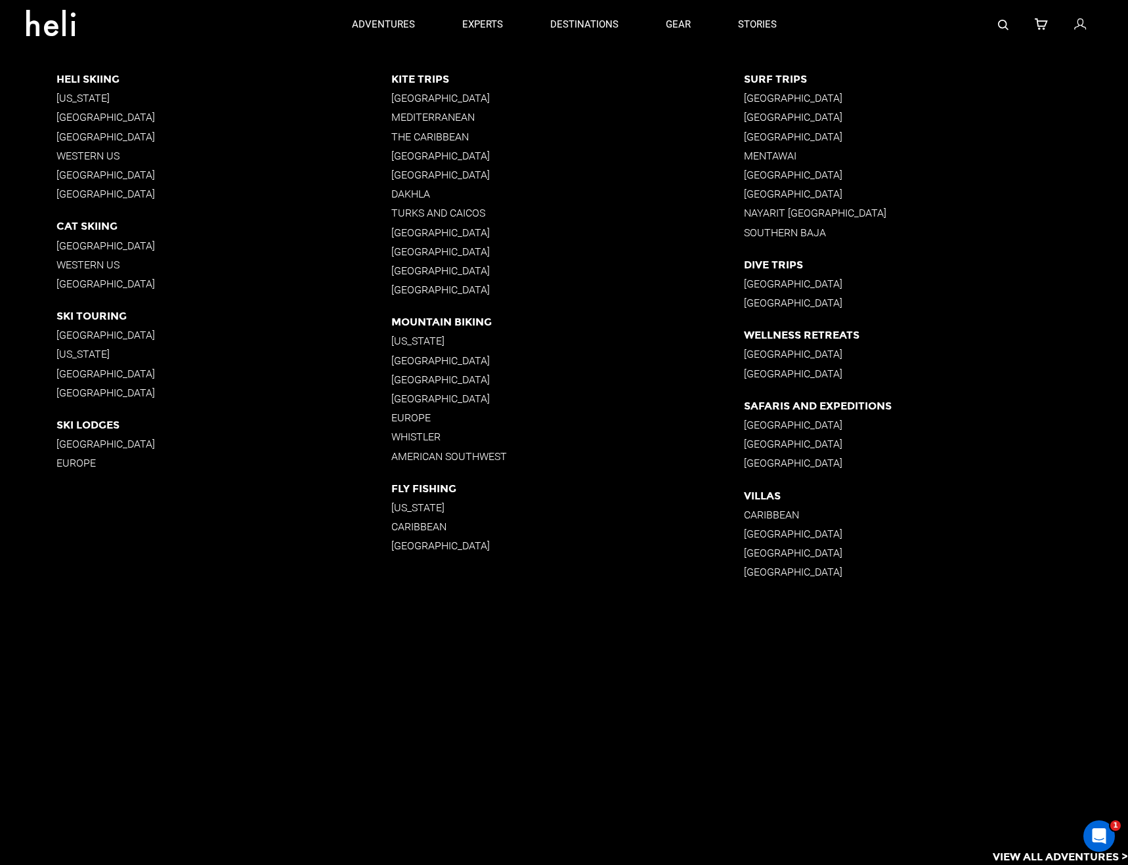
click at [411, 435] on p "Whistler" at bounding box center [567, 437] width 352 height 12
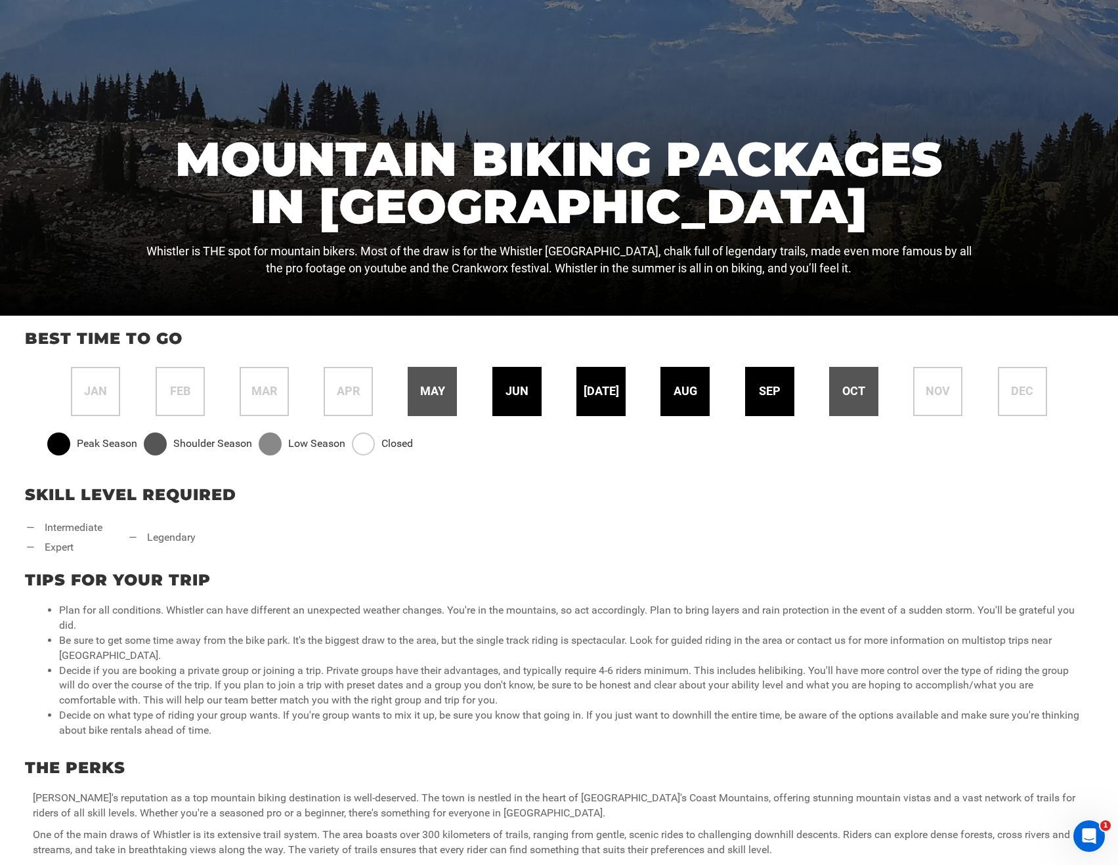
scroll to position [438, 0]
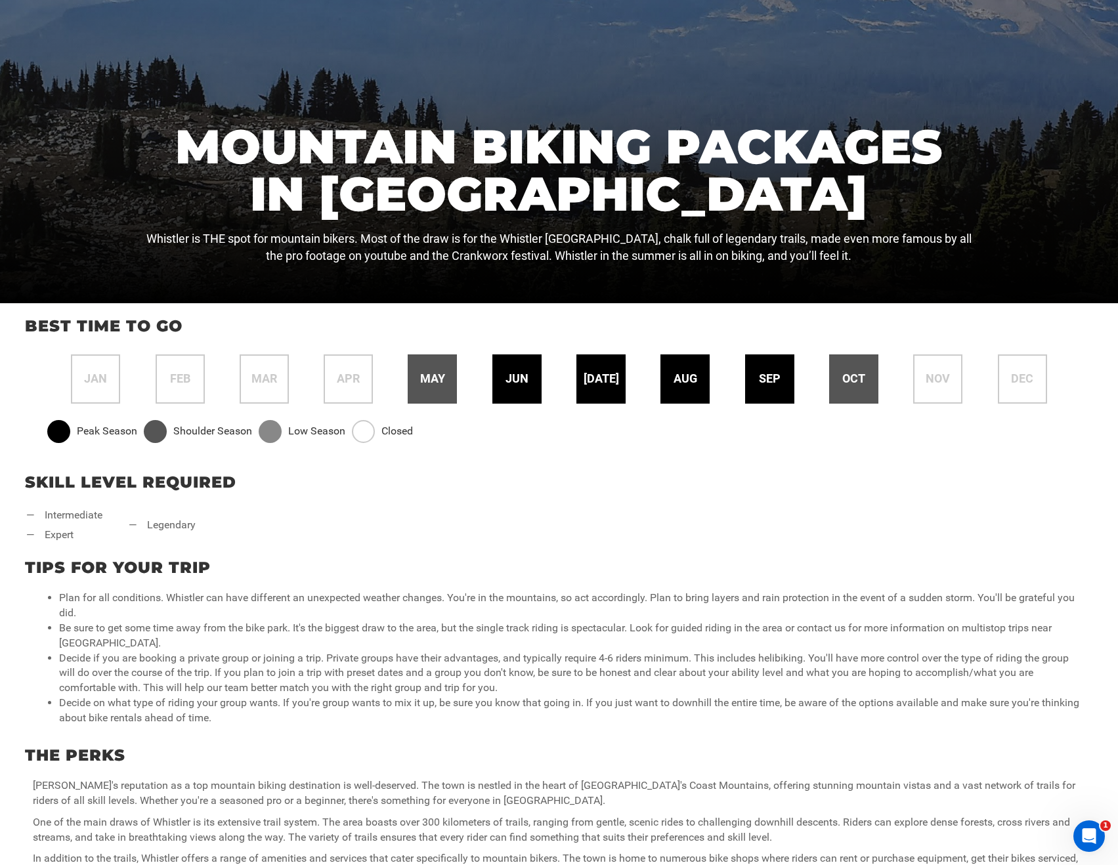
click at [852, 376] on span "oct" at bounding box center [853, 378] width 23 height 17
click at [770, 502] on div "Skill Level Required — intermediate — expert — legendary" at bounding box center [559, 502] width 1118 height 85
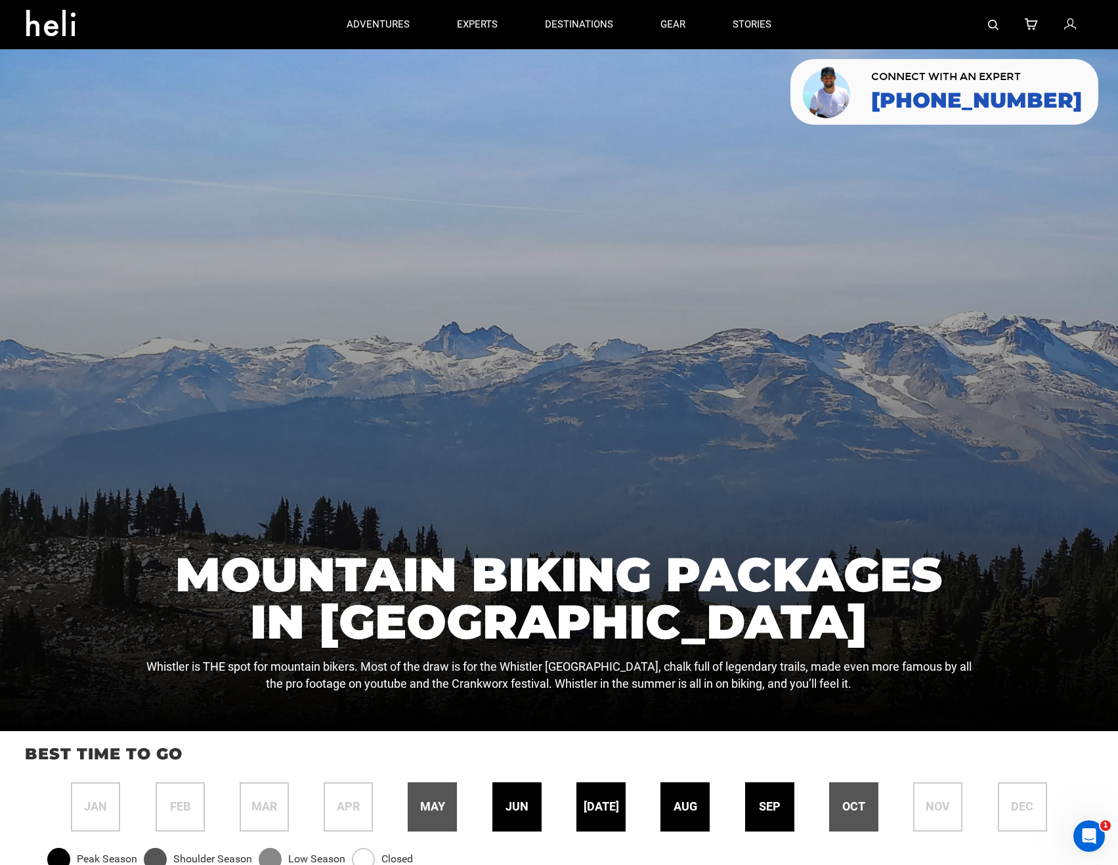
scroll to position [0, 0]
